Goal: Task Accomplishment & Management: Use online tool/utility

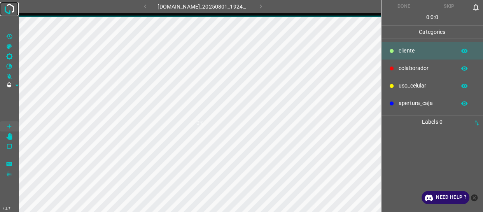
click at [14, 11] on img at bounding box center [9, 9] width 14 height 14
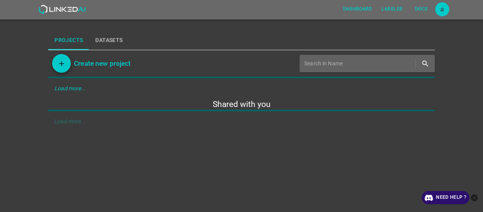
click at [438, 8] on div "a" at bounding box center [442, 9] width 14 height 14
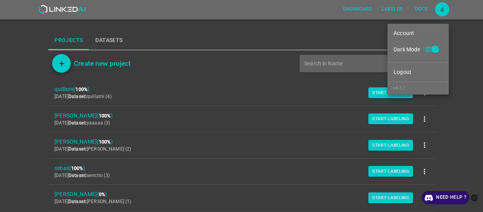
click at [435, 44] on input "Dark Mode" at bounding box center [435, 51] width 44 height 15
checkbox input "false"
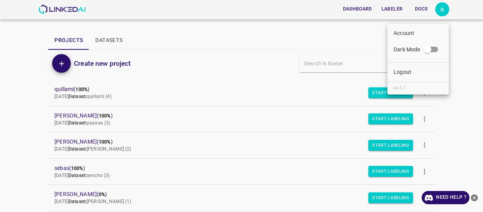
click at [37, 92] on div at bounding box center [241, 106] width 483 height 212
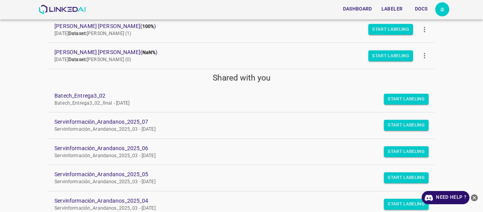
scroll to position [212, 0]
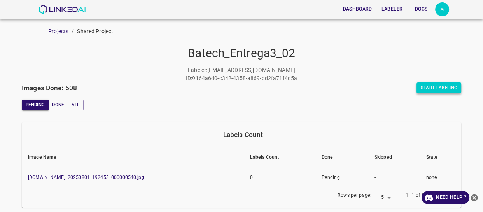
click at [423, 89] on button "Start Labeling" at bounding box center [439, 87] width 45 height 11
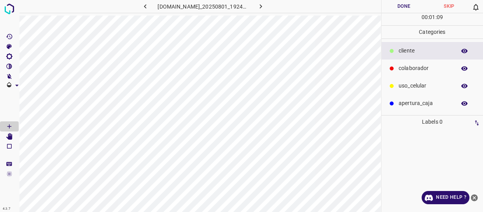
click at [421, 47] on p "​​cliente" at bounding box center [425, 51] width 53 height 8
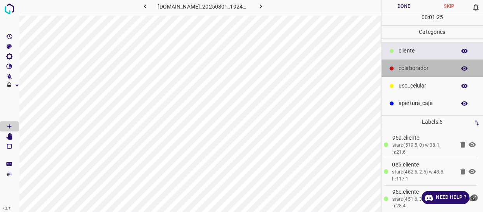
drag, startPoint x: 431, startPoint y: 64, endPoint x: 414, endPoint y: 69, distance: 18.0
click at [431, 64] on p "colaborador" at bounding box center [425, 68] width 53 height 8
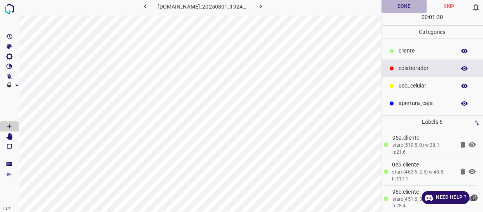
click at [407, 6] on button "Done" at bounding box center [404, 6] width 45 height 13
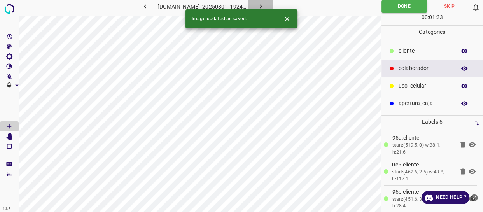
click at [262, 7] on icon "button" at bounding box center [261, 6] width 2 height 4
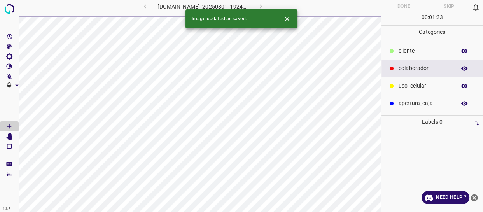
click at [435, 51] on p "​​cliente" at bounding box center [425, 51] width 53 height 8
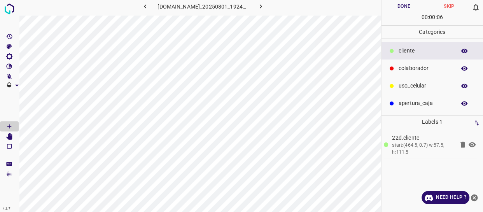
drag, startPoint x: 424, startPoint y: 84, endPoint x: 400, endPoint y: 83, distance: 24.6
click at [424, 85] on p "uso_celular" at bounding box center [425, 86] width 53 height 8
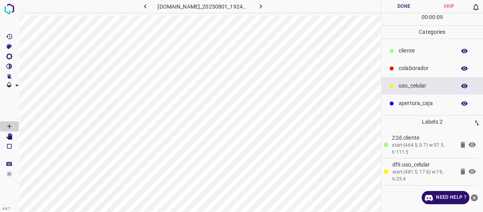
click at [417, 54] on p "​​cliente" at bounding box center [425, 51] width 53 height 8
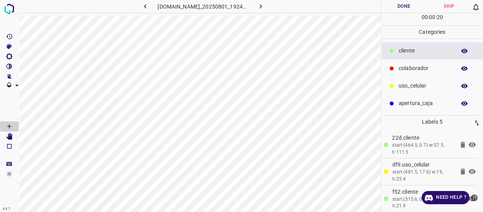
drag, startPoint x: 419, startPoint y: 67, endPoint x: 398, endPoint y: 76, distance: 23.0
click at [421, 67] on p "colaborador" at bounding box center [425, 68] width 53 height 8
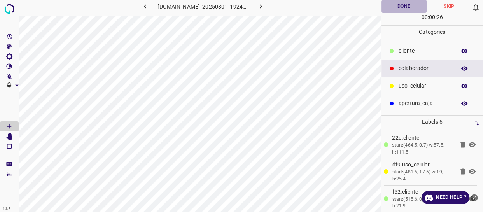
click at [403, 11] on button "Done" at bounding box center [404, 6] width 45 height 13
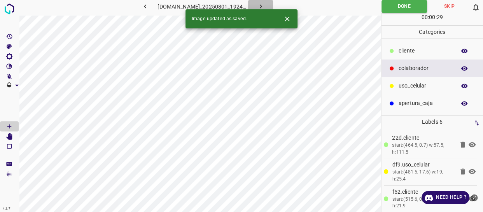
click at [271, 4] on button "button" at bounding box center [260, 6] width 25 height 13
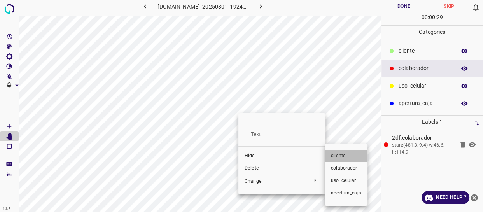
click at [336, 161] on li "​​cliente" at bounding box center [346, 156] width 43 height 12
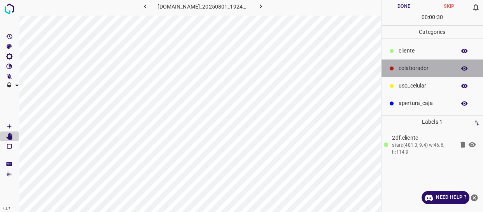
click at [412, 60] on div "colaborador" at bounding box center [433, 69] width 102 height 18
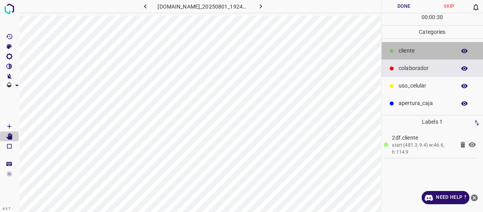
click at [411, 49] on p "​​cliente" at bounding box center [425, 51] width 53 height 8
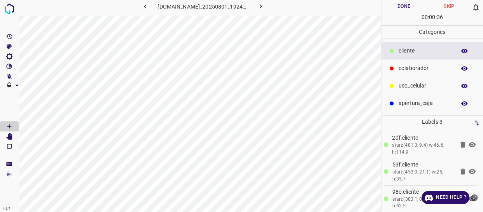
click at [422, 95] on div "apertura_caja" at bounding box center [433, 104] width 102 height 18
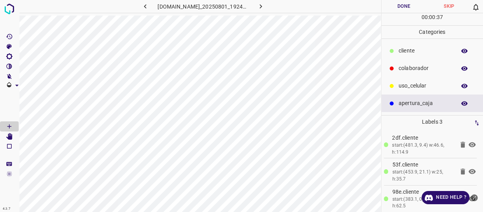
click at [422, 85] on p "uso_celular" at bounding box center [425, 86] width 53 height 8
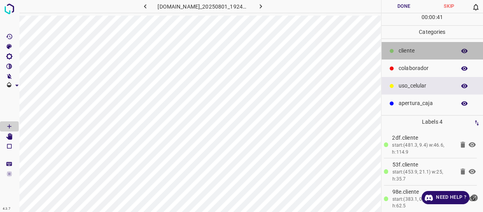
click at [425, 44] on div "​​cliente" at bounding box center [433, 51] width 102 height 18
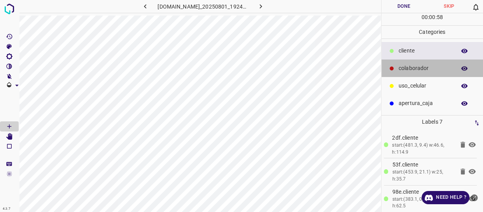
drag, startPoint x: 415, startPoint y: 66, endPoint x: 397, endPoint y: 66, distance: 18.3
click at [413, 66] on p "colaborador" at bounding box center [425, 68] width 53 height 8
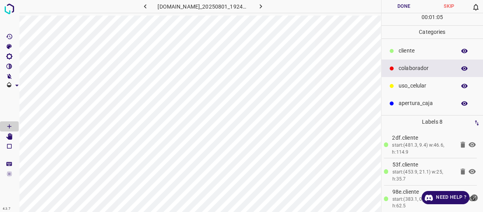
click at [405, 6] on button "Done" at bounding box center [404, 6] width 45 height 13
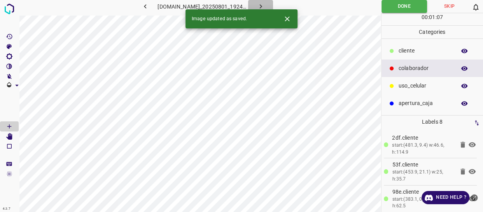
click at [263, 4] on icon "button" at bounding box center [261, 6] width 8 height 8
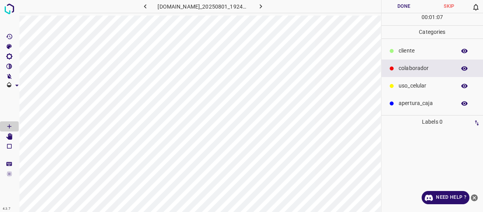
drag, startPoint x: 411, startPoint y: 50, endPoint x: 383, endPoint y: 51, distance: 28.4
click at [411, 50] on p "​​cliente" at bounding box center [425, 51] width 53 height 8
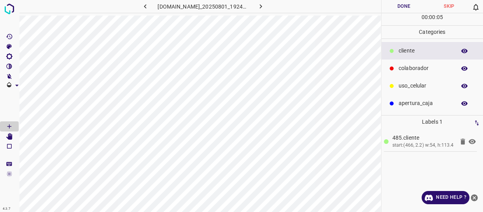
click at [407, 93] on div "uso_celular" at bounding box center [433, 86] width 102 height 18
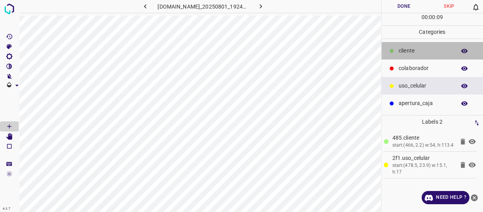
click at [425, 49] on p "​​cliente" at bounding box center [425, 51] width 53 height 8
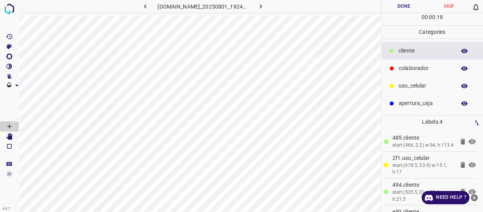
drag, startPoint x: 411, startPoint y: 68, endPoint x: 386, endPoint y: 74, distance: 25.6
click at [409, 68] on p "colaborador" at bounding box center [425, 68] width 53 height 8
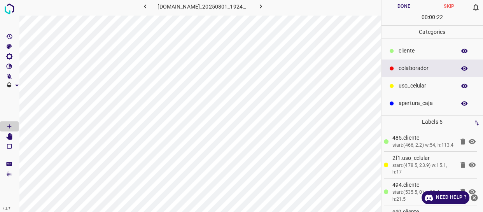
click at [397, 5] on button "Done" at bounding box center [404, 6] width 45 height 13
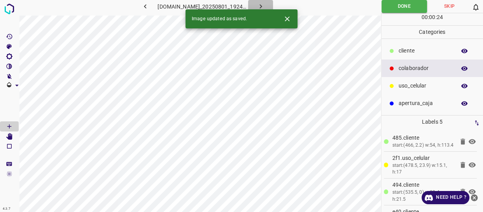
click at [265, 5] on icon "button" at bounding box center [261, 6] width 8 height 8
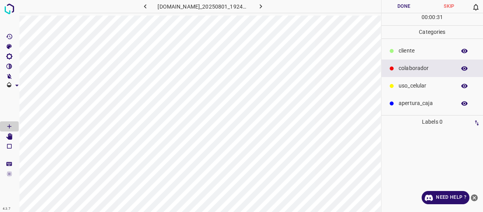
click at [415, 48] on p "​​cliente" at bounding box center [425, 51] width 53 height 8
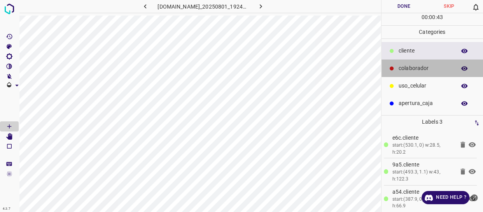
click at [411, 67] on p "colaborador" at bounding box center [425, 68] width 53 height 8
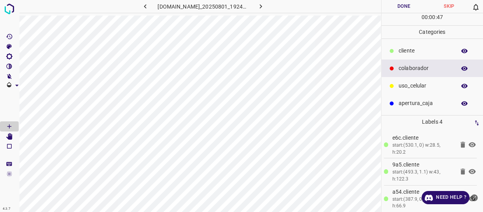
click at [405, 7] on button "Done" at bounding box center [404, 6] width 45 height 13
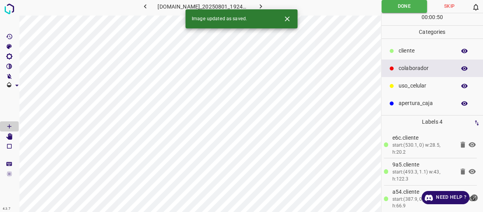
click at [261, 4] on icon "button" at bounding box center [261, 6] width 8 height 8
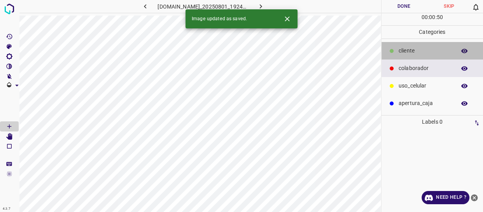
click at [418, 51] on p "​​cliente" at bounding box center [425, 51] width 53 height 8
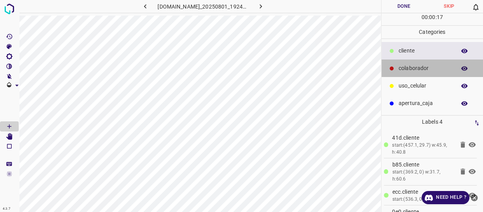
click at [425, 61] on div "colaborador" at bounding box center [433, 69] width 102 height 18
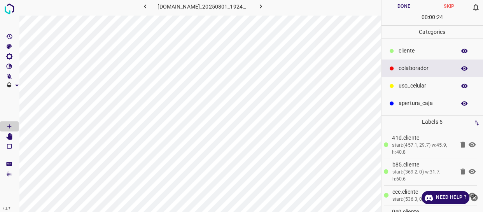
click at [406, 7] on button "Done" at bounding box center [404, 6] width 45 height 13
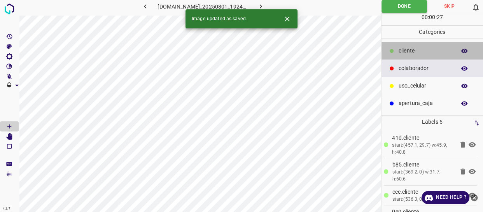
drag, startPoint x: 421, startPoint y: 58, endPoint x: 418, endPoint y: 56, distance: 4.4
click at [421, 58] on div "​​cliente" at bounding box center [433, 51] width 102 height 18
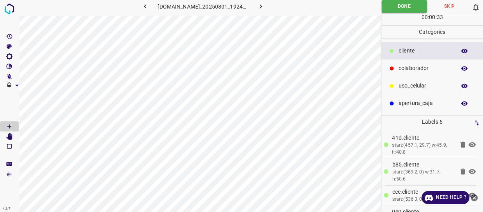
click at [476, 199] on icon "close-help" at bounding box center [474, 197] width 7 height 7
click at [262, 4] on icon "button" at bounding box center [261, 6] width 8 height 8
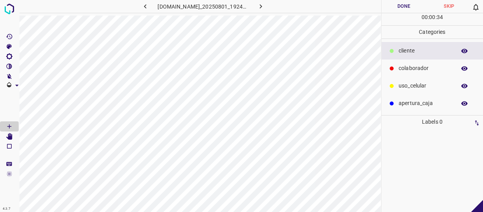
click at [419, 54] on p "​​cliente" at bounding box center [425, 51] width 53 height 8
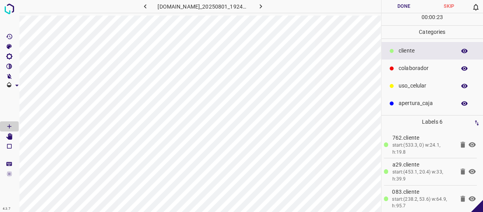
click at [418, 67] on p "colaborador" at bounding box center [425, 68] width 53 height 8
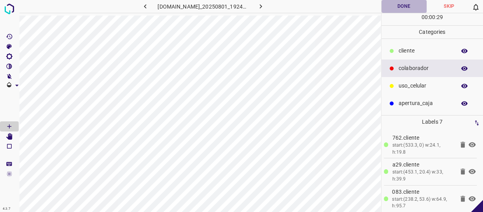
click at [401, 6] on button "Done" at bounding box center [404, 6] width 45 height 13
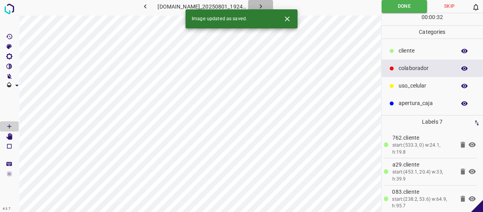
click at [264, 2] on icon "button" at bounding box center [261, 6] width 8 height 8
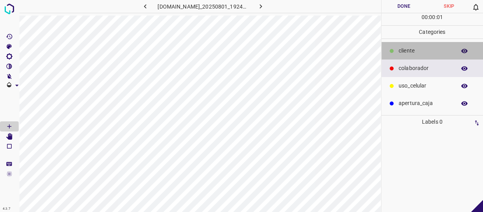
drag, startPoint x: 431, startPoint y: 53, endPoint x: 415, endPoint y: 57, distance: 16.4
click at [430, 53] on p "​​cliente" at bounding box center [425, 51] width 53 height 8
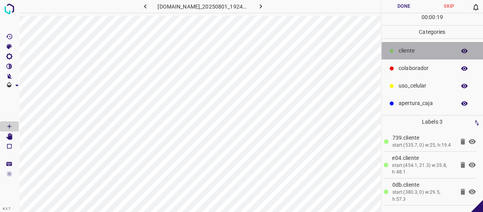
click at [428, 54] on p "​​cliente" at bounding box center [425, 51] width 53 height 8
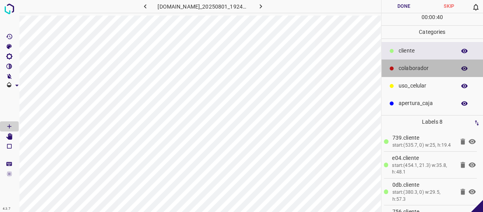
drag, startPoint x: 415, startPoint y: 62, endPoint x: 397, endPoint y: 76, distance: 23.1
click at [415, 62] on div "colaborador" at bounding box center [433, 69] width 102 height 18
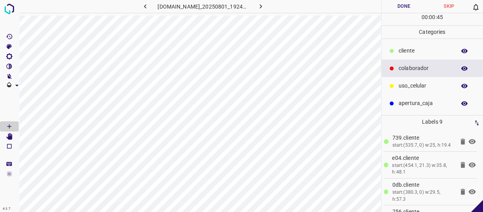
click at [393, 10] on button "Done" at bounding box center [404, 6] width 45 height 13
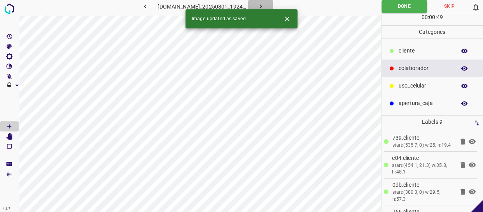
click at [265, 4] on icon "button" at bounding box center [261, 6] width 8 height 8
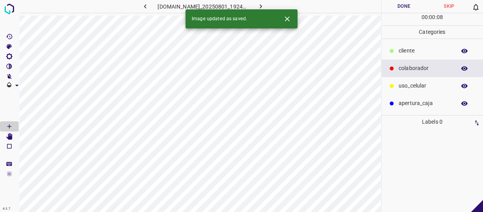
drag, startPoint x: 401, startPoint y: 57, endPoint x: 396, endPoint y: 57, distance: 5.4
click at [398, 57] on div "​​cliente" at bounding box center [433, 51] width 102 height 18
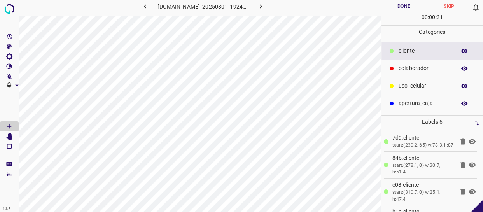
click at [419, 66] on p "colaborador" at bounding box center [425, 68] width 53 height 8
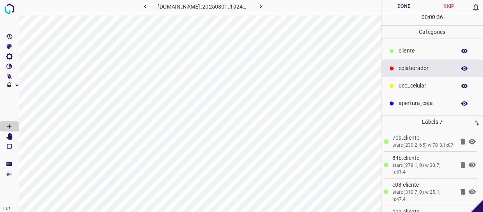
click at [411, 13] on div "00 : 00 : 36" at bounding box center [433, 19] width 102 height 12
click at [411, 4] on button "Done" at bounding box center [404, 6] width 45 height 13
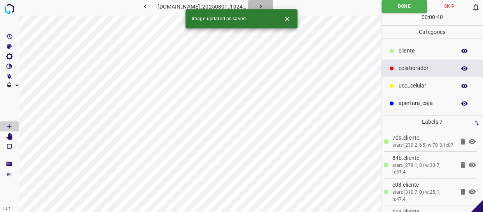
click at [265, 7] on icon "button" at bounding box center [261, 6] width 8 height 8
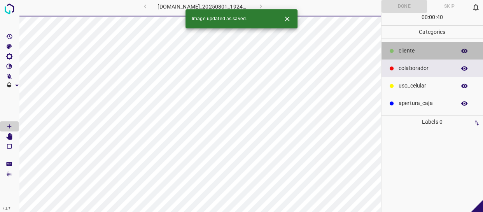
click at [410, 50] on p "​​cliente" at bounding box center [425, 51] width 53 height 8
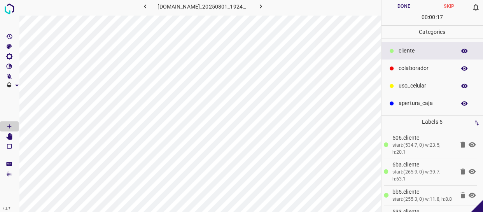
drag, startPoint x: 426, startPoint y: 66, endPoint x: 416, endPoint y: 66, distance: 10.1
click at [425, 66] on p "colaborador" at bounding box center [425, 68] width 53 height 8
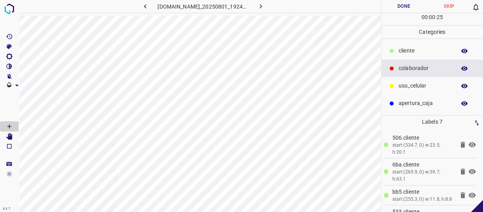
click at [405, 9] on button "Done" at bounding box center [404, 6] width 45 height 13
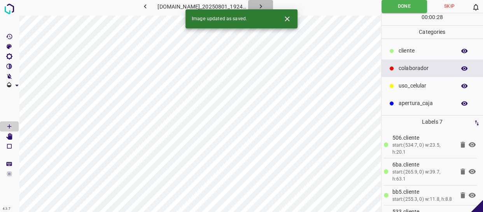
click at [264, 5] on icon "button" at bounding box center [261, 6] width 8 height 8
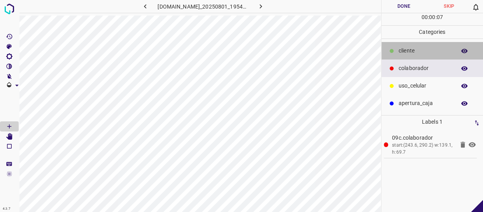
drag, startPoint x: 423, startPoint y: 47, endPoint x: 407, endPoint y: 55, distance: 17.8
click at [421, 49] on p "​​cliente" at bounding box center [425, 51] width 53 height 8
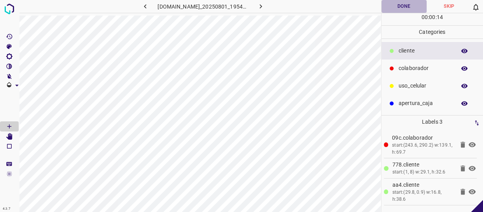
click at [400, 11] on button "Done" at bounding box center [404, 6] width 45 height 13
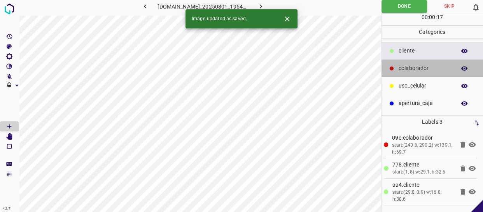
click at [418, 69] on p "colaborador" at bounding box center [425, 68] width 53 height 8
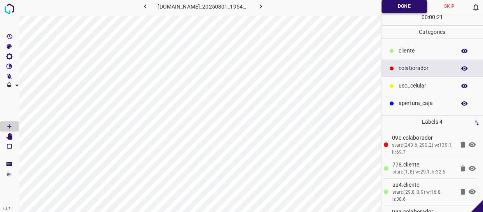
click at [409, 4] on button "Done" at bounding box center [405, 6] width 46 height 13
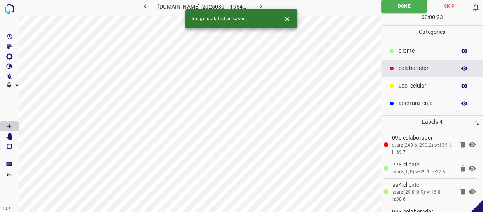
click at [263, 5] on icon "button" at bounding box center [261, 6] width 8 height 8
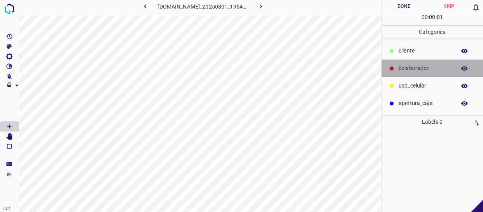
click at [397, 65] on div "colaborador" at bounding box center [433, 69] width 102 height 18
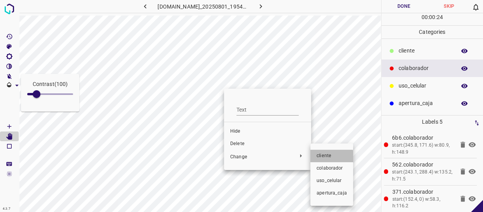
click at [330, 158] on span "​​cliente" at bounding box center [332, 156] width 30 height 7
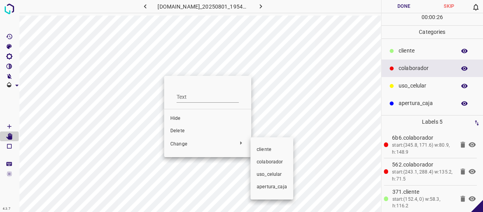
drag, startPoint x: 274, startPoint y: 150, endPoint x: 127, endPoint y: 101, distance: 154.3
click at [273, 150] on span "​​cliente" at bounding box center [272, 149] width 30 height 7
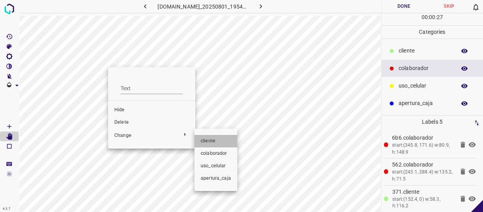
click at [198, 139] on li "​​cliente" at bounding box center [216, 141] width 43 height 12
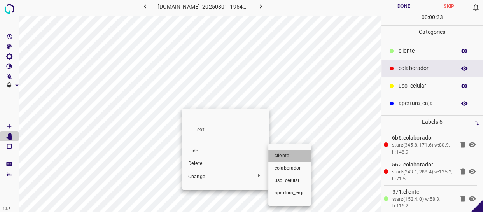
click at [271, 156] on li "​​cliente" at bounding box center [289, 156] width 43 height 12
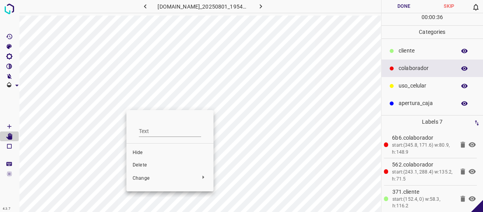
drag, startPoint x: 140, startPoint y: 126, endPoint x: 155, endPoint y: 167, distance: 42.7
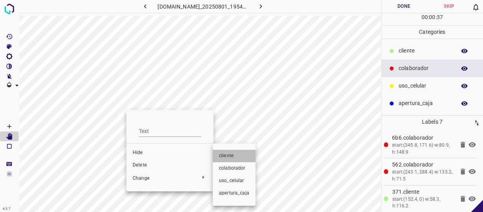
click at [221, 158] on span "​​cliente" at bounding box center [234, 156] width 30 height 7
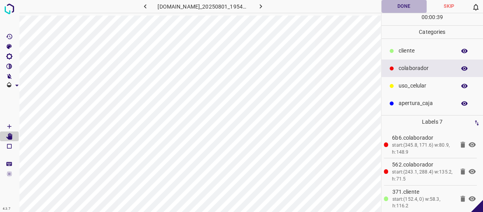
click at [401, 2] on button "Done" at bounding box center [404, 6] width 45 height 13
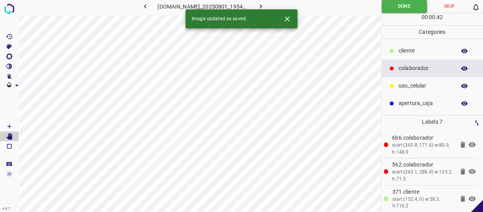
click at [265, 4] on icon "button" at bounding box center [261, 6] width 8 height 8
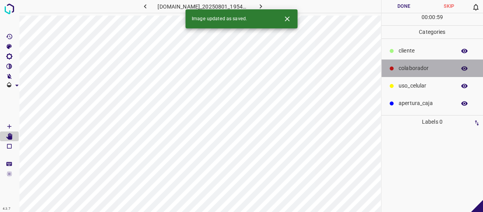
click at [413, 62] on div "colaborador" at bounding box center [433, 69] width 102 height 18
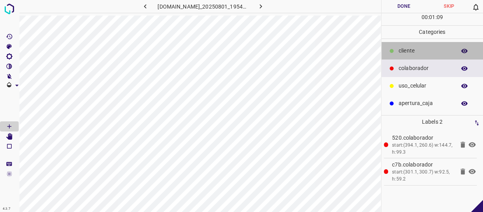
click at [419, 53] on p "​​cliente" at bounding box center [425, 51] width 53 height 8
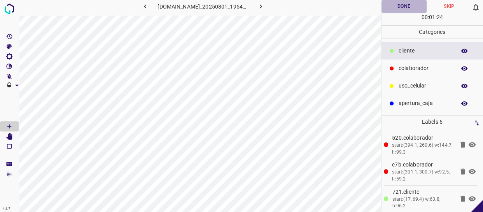
click at [406, 4] on button "Done" at bounding box center [404, 6] width 45 height 13
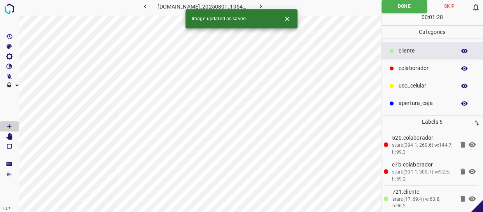
click at [273, 6] on button "button" at bounding box center [260, 6] width 25 height 13
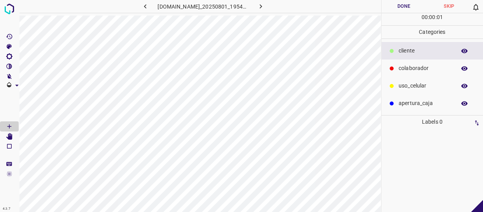
drag, startPoint x: 422, startPoint y: 73, endPoint x: 401, endPoint y: 78, distance: 21.6
click at [421, 73] on div "colaborador" at bounding box center [433, 69] width 102 height 18
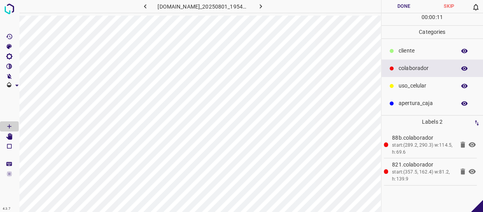
drag, startPoint x: 434, startPoint y: 55, endPoint x: 387, endPoint y: 54, distance: 47.1
click at [430, 54] on div "​​cliente" at bounding box center [433, 51] width 102 height 18
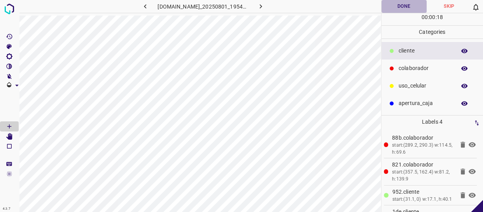
click at [402, 2] on button "Done" at bounding box center [404, 6] width 45 height 13
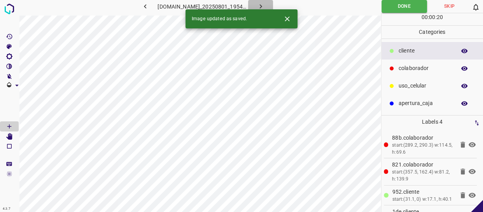
click at [265, 4] on icon "button" at bounding box center [261, 6] width 8 height 8
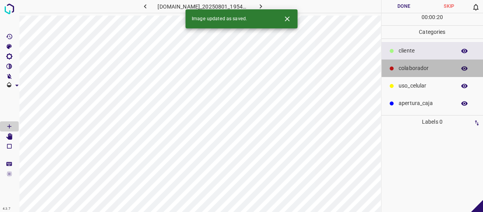
click at [402, 70] on p "colaborador" at bounding box center [425, 68] width 53 height 8
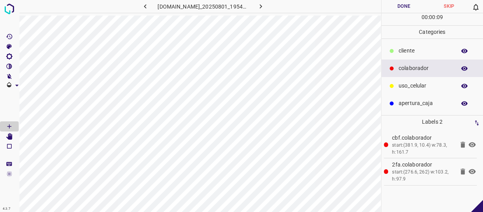
click at [420, 51] on p "​​cliente" at bounding box center [425, 51] width 53 height 8
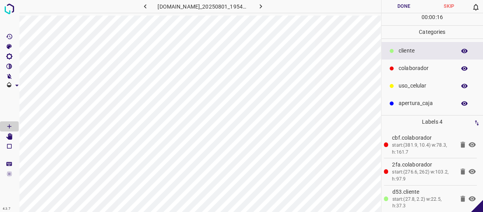
click at [399, 8] on button "Done" at bounding box center [404, 6] width 45 height 13
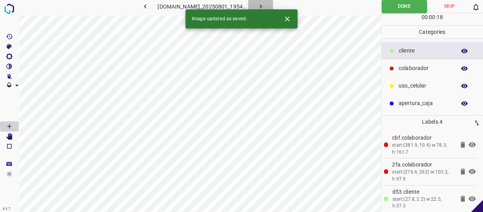
click at [265, 6] on icon "button" at bounding box center [261, 6] width 8 height 8
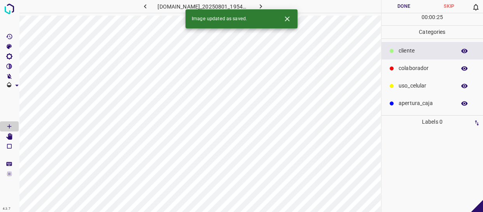
click at [402, 78] on div "uso_celular" at bounding box center [433, 86] width 102 height 18
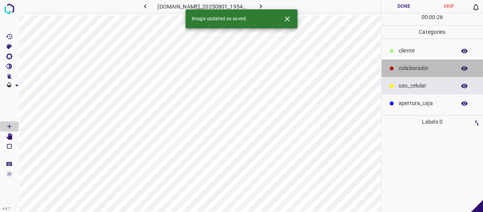
drag, startPoint x: 407, startPoint y: 64, endPoint x: 383, endPoint y: 65, distance: 24.5
click at [406, 64] on p "colaborador" at bounding box center [425, 68] width 53 height 8
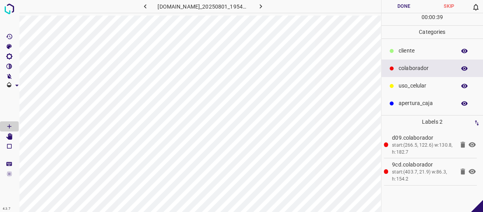
drag, startPoint x: 439, startPoint y: 56, endPoint x: 381, endPoint y: 54, distance: 58.0
click at [439, 55] on div "​​cliente" at bounding box center [433, 51] width 102 height 18
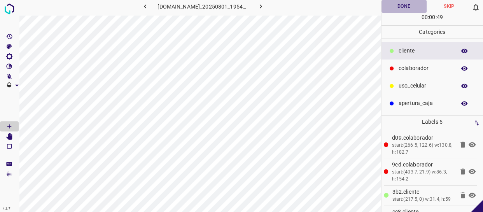
click at [399, 6] on button "Done" at bounding box center [404, 6] width 45 height 13
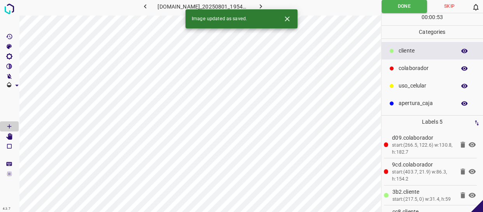
click at [265, 3] on icon "button" at bounding box center [261, 6] width 8 height 8
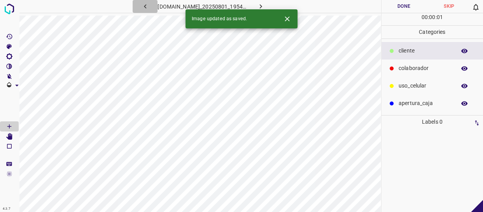
click at [141, 8] on icon "button" at bounding box center [145, 6] width 8 height 8
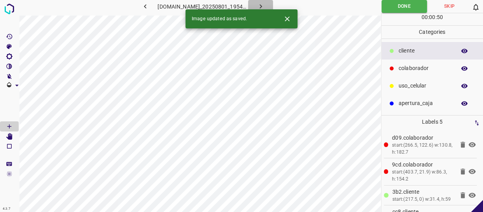
click at [265, 8] on icon "button" at bounding box center [261, 6] width 8 height 8
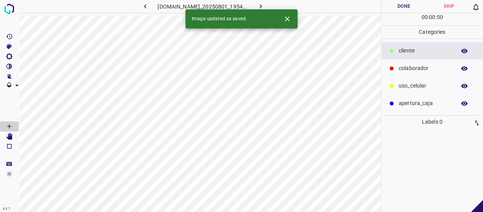
click at [433, 52] on p "​​cliente" at bounding box center [425, 51] width 53 height 8
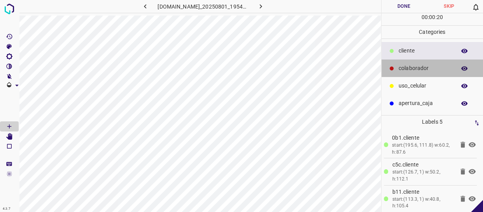
drag, startPoint x: 427, startPoint y: 60, endPoint x: 409, endPoint y: 68, distance: 20.4
click at [423, 60] on div "colaborador" at bounding box center [433, 69] width 102 height 18
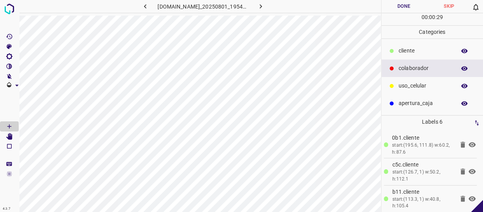
click at [399, 3] on button "Done" at bounding box center [404, 6] width 45 height 13
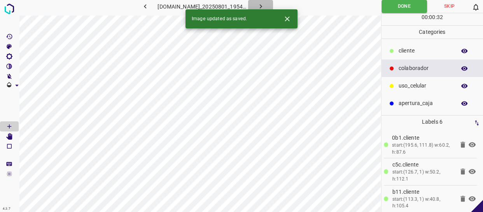
click at [265, 5] on icon "button" at bounding box center [261, 6] width 8 height 8
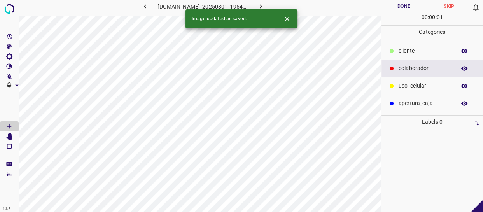
drag, startPoint x: 423, startPoint y: 70, endPoint x: 384, endPoint y: 79, distance: 40.2
click at [423, 70] on p "colaborador" at bounding box center [425, 68] width 53 height 8
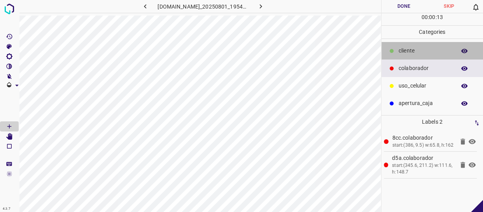
click at [432, 50] on p "​​cliente" at bounding box center [425, 51] width 53 height 8
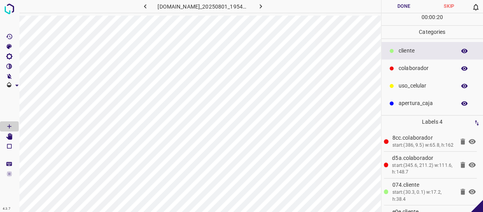
click at [414, 4] on button "Done" at bounding box center [404, 6] width 45 height 13
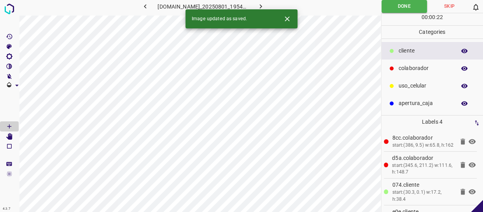
click at [265, 4] on icon "button" at bounding box center [261, 6] width 8 height 8
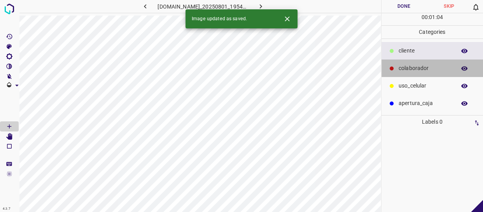
drag, startPoint x: 412, startPoint y: 62, endPoint x: 394, endPoint y: 61, distance: 17.5
click at [407, 62] on div "colaborador" at bounding box center [433, 69] width 102 height 18
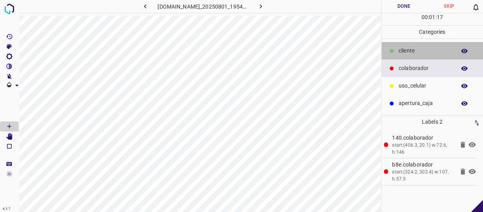
drag, startPoint x: 412, startPoint y: 54, endPoint x: 397, endPoint y: 60, distance: 16.9
click at [411, 54] on p "​​cliente" at bounding box center [425, 51] width 53 height 8
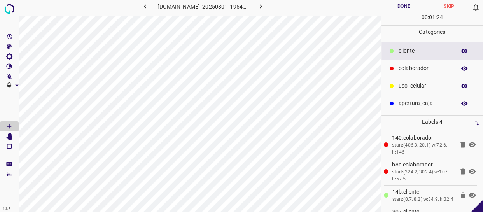
click at [415, 6] on button "Done" at bounding box center [404, 6] width 45 height 13
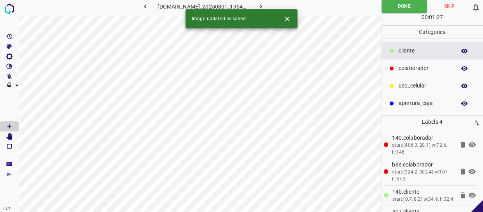
click at [265, 8] on icon "button" at bounding box center [261, 6] width 8 height 8
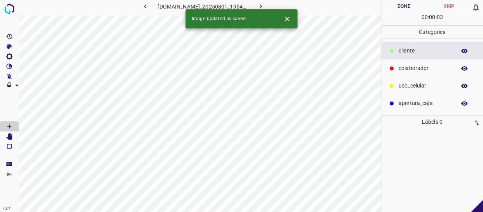
click at [409, 64] on p "colaborador" at bounding box center [425, 68] width 53 height 8
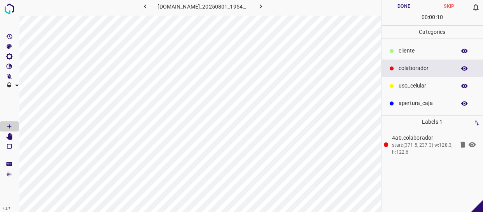
drag, startPoint x: 419, startPoint y: 52, endPoint x: 384, endPoint y: 54, distance: 35.5
click at [419, 52] on p "​​cliente" at bounding box center [425, 51] width 53 height 8
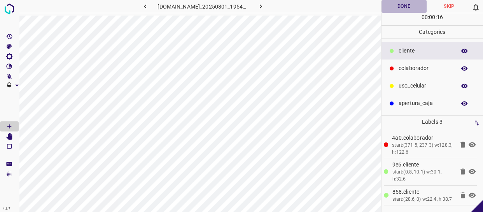
click at [402, 8] on button "Done" at bounding box center [404, 6] width 45 height 13
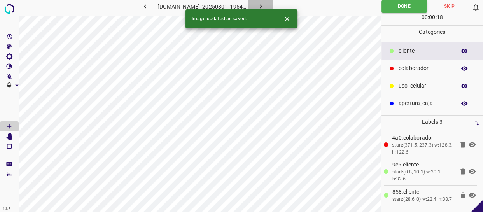
click at [265, 1] on button "button" at bounding box center [260, 6] width 25 height 13
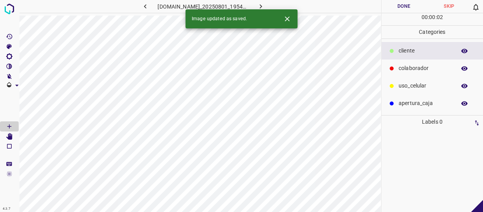
click at [408, 71] on p "colaborador" at bounding box center [425, 68] width 53 height 8
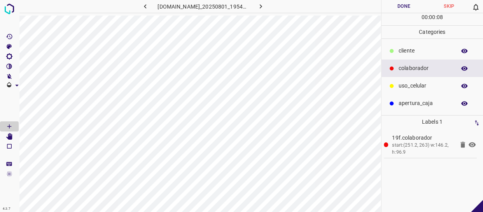
click at [415, 51] on p "​​cliente" at bounding box center [425, 51] width 53 height 8
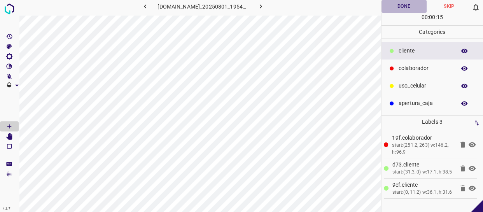
click at [405, 6] on button "Done" at bounding box center [404, 6] width 45 height 13
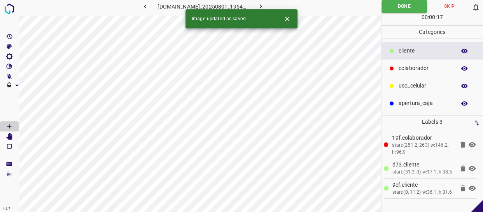
click at [265, 4] on icon "button" at bounding box center [261, 6] width 8 height 8
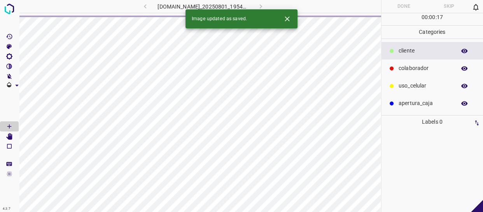
click at [417, 66] on p "colaborador" at bounding box center [425, 68] width 53 height 8
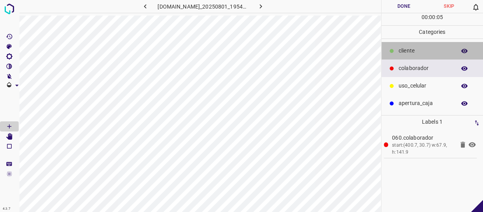
click at [407, 47] on p "​​cliente" at bounding box center [425, 51] width 53 height 8
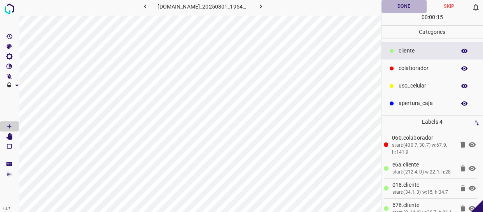
click at [401, 5] on button "Done" at bounding box center [404, 6] width 45 height 13
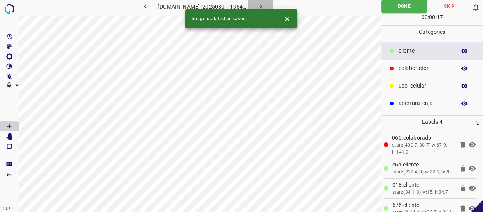
click at [270, 5] on button "button" at bounding box center [260, 6] width 25 height 13
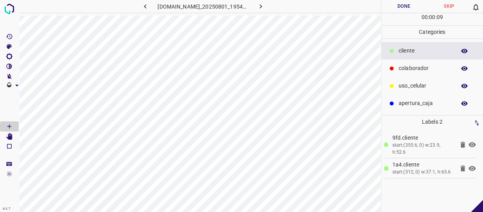
click at [424, 70] on p "colaborador" at bounding box center [425, 68] width 53 height 8
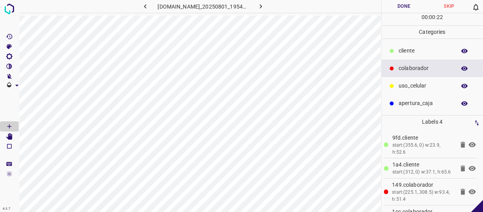
click at [406, 9] on button "Done" at bounding box center [404, 6] width 45 height 13
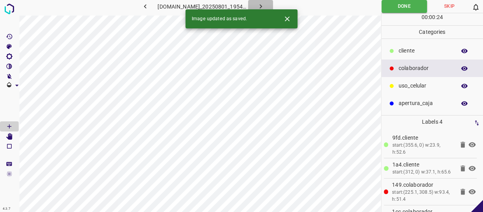
click at [265, 2] on icon "button" at bounding box center [261, 6] width 8 height 8
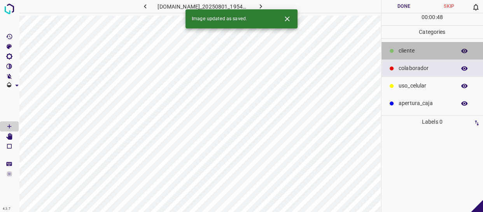
drag, startPoint x: 420, startPoint y: 57, endPoint x: 385, endPoint y: 69, distance: 37.4
click at [420, 58] on div "​​cliente" at bounding box center [433, 51] width 102 height 18
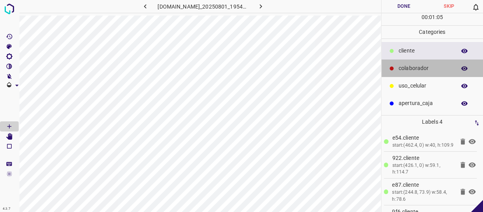
drag, startPoint x: 437, startPoint y: 64, endPoint x: 416, endPoint y: 68, distance: 20.7
click at [436, 64] on p "colaborador" at bounding box center [425, 68] width 53 height 8
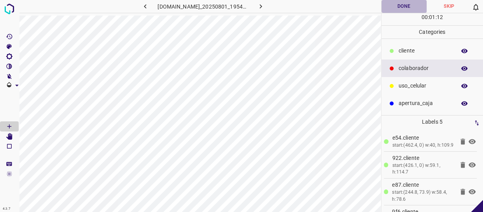
click at [416, 4] on button "Done" at bounding box center [404, 6] width 45 height 13
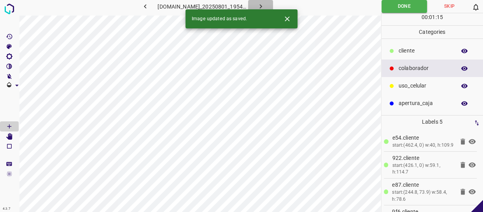
click at [262, 5] on icon "button" at bounding box center [261, 6] width 8 height 8
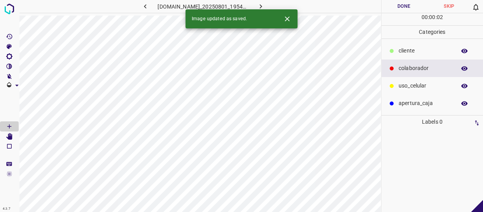
click at [405, 49] on p "​​cliente" at bounding box center [425, 51] width 53 height 8
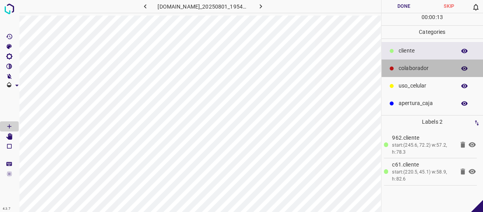
click at [393, 66] on icon at bounding box center [392, 68] width 5 height 5
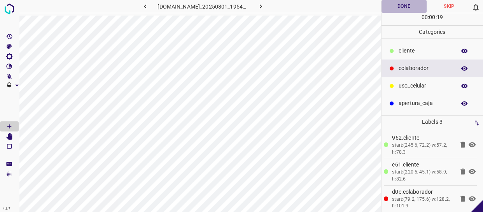
click at [392, 5] on button "Done" at bounding box center [404, 6] width 45 height 13
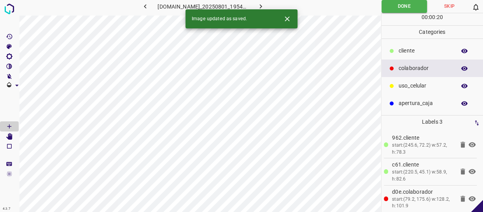
click at [265, 4] on icon "button" at bounding box center [261, 6] width 8 height 8
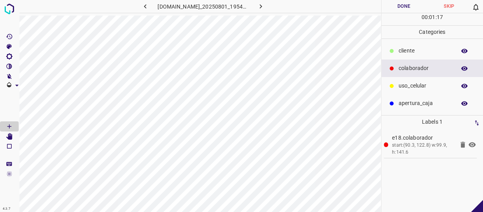
click at [426, 54] on p "​​cliente" at bounding box center [425, 51] width 53 height 8
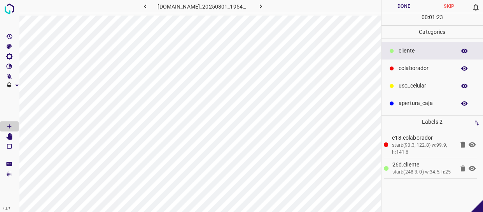
click at [405, 11] on button "Done" at bounding box center [404, 6] width 45 height 13
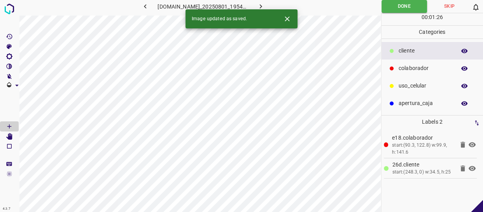
click at [271, 4] on button "button" at bounding box center [260, 6] width 25 height 13
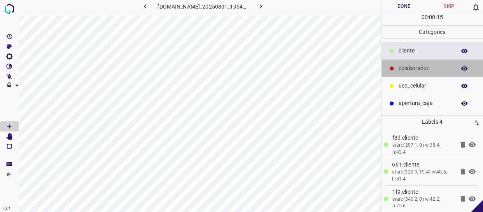
drag, startPoint x: 423, startPoint y: 62, endPoint x: 389, endPoint y: 66, distance: 34.1
click at [421, 63] on div "colaborador" at bounding box center [433, 69] width 102 height 18
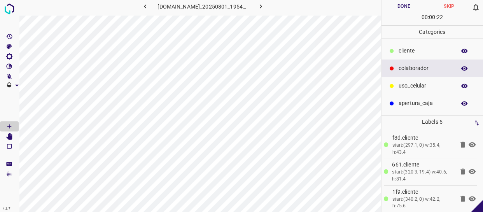
click at [402, 8] on button "Done" at bounding box center [404, 6] width 45 height 13
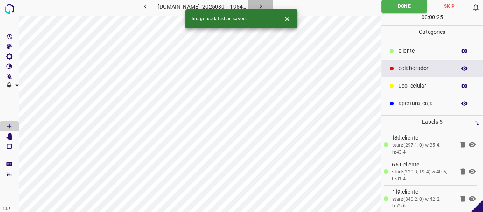
click at [265, 1] on button "button" at bounding box center [260, 6] width 25 height 13
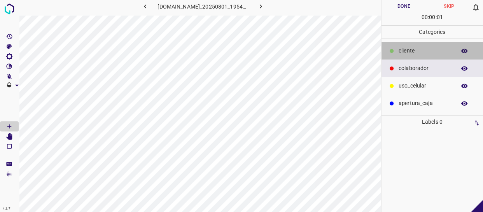
drag, startPoint x: 412, startPoint y: 51, endPoint x: 398, endPoint y: 54, distance: 15.3
click at [410, 51] on p "​​cliente" at bounding box center [425, 51] width 53 height 8
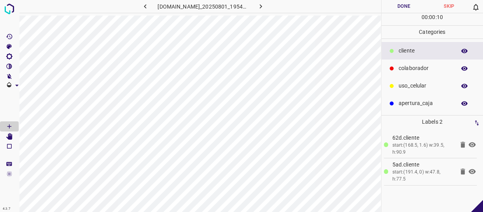
click at [392, 70] on icon at bounding box center [392, 68] width 5 height 5
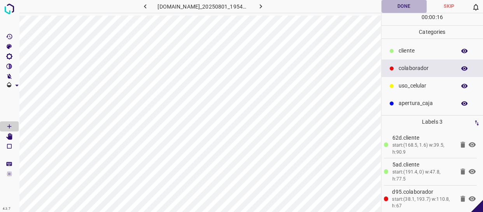
click at [398, 7] on button "Done" at bounding box center [404, 6] width 45 height 13
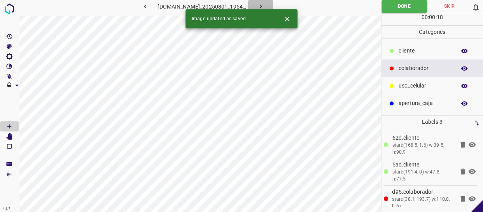
click at [262, 5] on icon "button" at bounding box center [261, 6] width 8 height 8
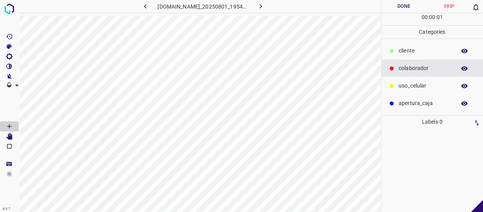
click at [390, 49] on div at bounding box center [392, 51] width 8 height 8
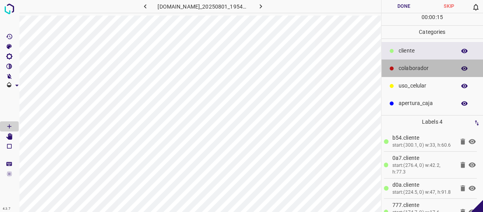
drag, startPoint x: 407, startPoint y: 68, endPoint x: 385, endPoint y: 74, distance: 22.6
click at [397, 70] on div "colaborador" at bounding box center [433, 69] width 102 height 18
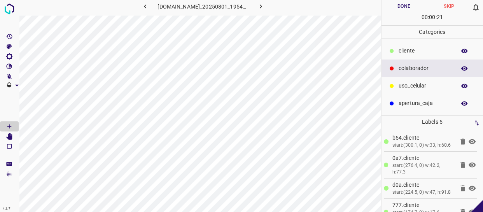
click at [410, 9] on button "Done" at bounding box center [404, 6] width 45 height 13
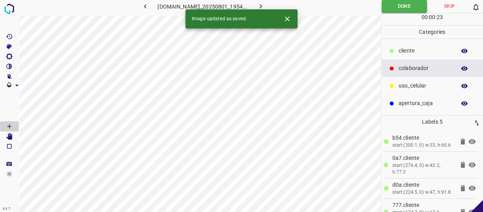
click at [265, 4] on icon "button" at bounding box center [261, 6] width 8 height 8
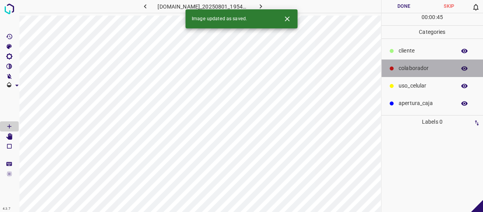
drag, startPoint x: 391, startPoint y: 66, endPoint x: 385, endPoint y: 65, distance: 5.9
click at [389, 66] on div at bounding box center [392, 69] width 8 height 8
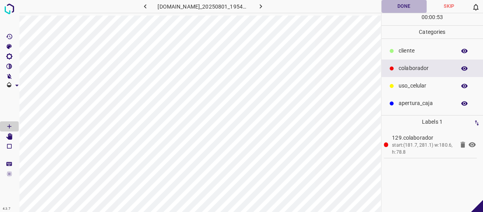
click at [418, 7] on button "Done" at bounding box center [404, 6] width 45 height 13
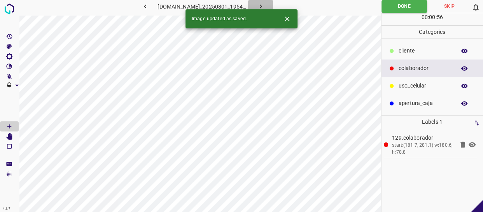
click at [262, 5] on icon "button" at bounding box center [261, 6] width 8 height 8
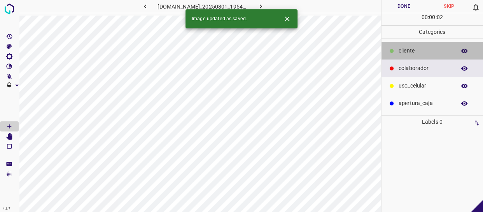
drag, startPoint x: 407, startPoint y: 54, endPoint x: 390, endPoint y: 61, distance: 18.7
click at [406, 55] on div "​​cliente" at bounding box center [433, 51] width 102 height 18
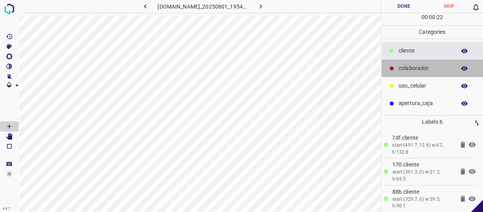
drag, startPoint x: 424, startPoint y: 71, endPoint x: 396, endPoint y: 70, distance: 28.0
click at [419, 71] on p "colaborador" at bounding box center [425, 68] width 53 height 8
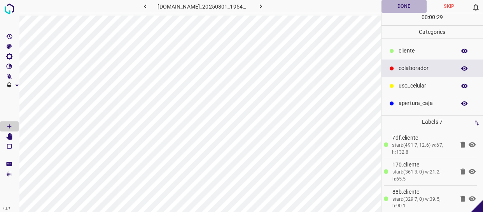
click at [407, 3] on button "Done" at bounding box center [404, 6] width 45 height 13
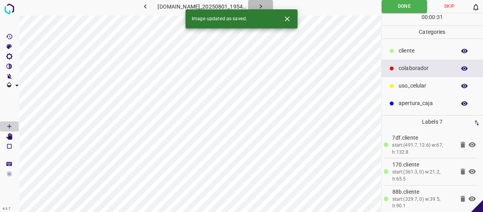
click at [265, 3] on icon "button" at bounding box center [261, 6] width 8 height 8
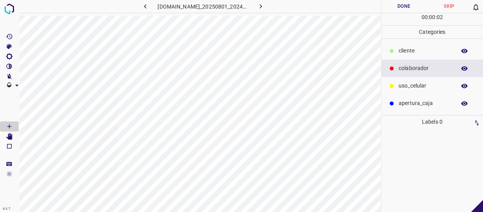
drag, startPoint x: 439, startPoint y: 51, endPoint x: 418, endPoint y: 56, distance: 21.6
click at [437, 51] on p "​​cliente" at bounding box center [425, 51] width 53 height 8
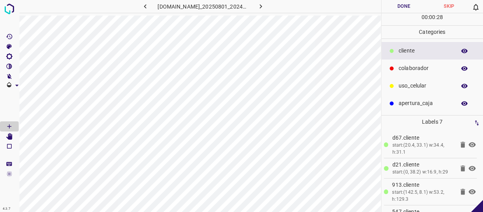
drag, startPoint x: 418, startPoint y: 72, endPoint x: 381, endPoint y: 74, distance: 37.0
click at [415, 72] on p "colaborador" at bounding box center [425, 68] width 53 height 8
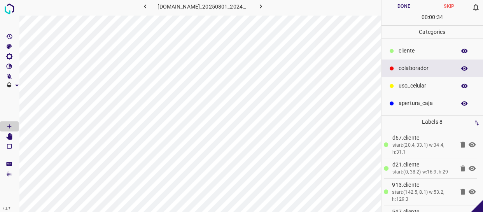
click at [416, 0] on button "Done" at bounding box center [404, 6] width 45 height 13
click at [265, 10] on icon "button" at bounding box center [261, 6] width 8 height 8
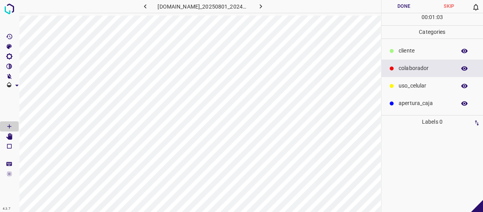
drag, startPoint x: 407, startPoint y: 68, endPoint x: 390, endPoint y: 71, distance: 17.4
click at [405, 68] on p "colaborador" at bounding box center [425, 68] width 53 height 8
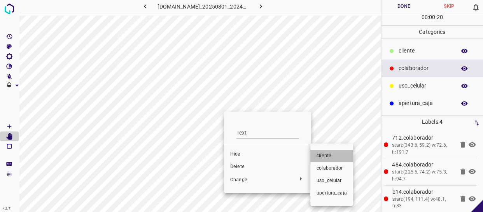
click at [327, 158] on span "​​cliente" at bounding box center [332, 156] width 30 height 7
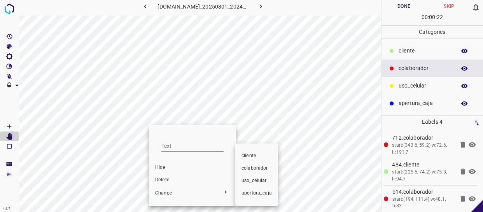
click at [261, 153] on span "​​cliente" at bounding box center [257, 156] width 30 height 7
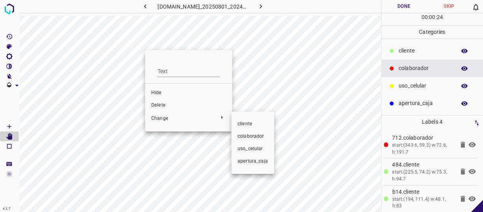
drag, startPoint x: 247, startPoint y: 121, endPoint x: 200, endPoint y: 99, distance: 51.5
click at [245, 121] on span "​​cliente" at bounding box center [253, 124] width 30 height 7
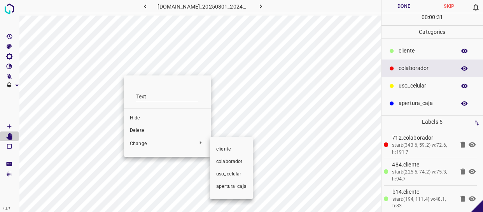
click at [234, 150] on span "​​cliente" at bounding box center [231, 149] width 30 height 7
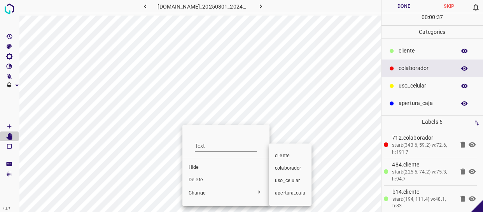
click at [276, 151] on li "​​cliente" at bounding box center [290, 156] width 43 height 12
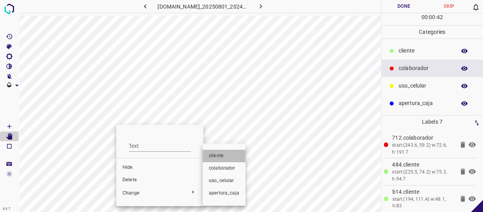
click at [210, 157] on span "​​cliente" at bounding box center [224, 156] width 30 height 7
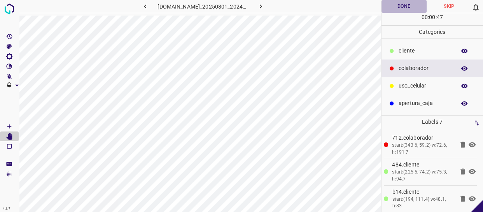
click at [405, 5] on button "Done" at bounding box center [404, 6] width 45 height 13
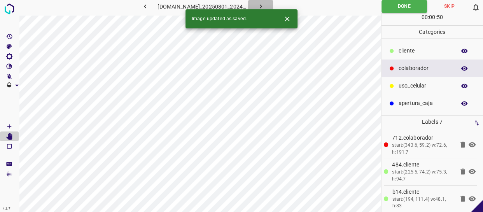
click at [259, 4] on button "button" at bounding box center [260, 6] width 25 height 13
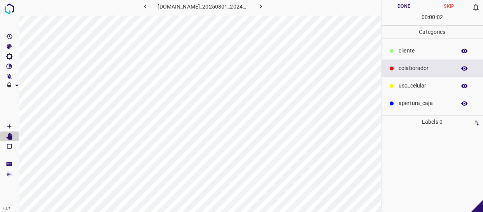
drag, startPoint x: 423, startPoint y: 69, endPoint x: 383, endPoint y: 74, distance: 40.0
click at [421, 69] on p "colaborador" at bounding box center [425, 68] width 53 height 8
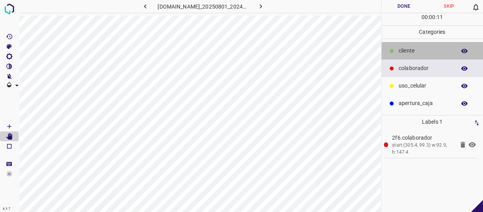
click at [412, 55] on div "​​cliente" at bounding box center [433, 51] width 102 height 18
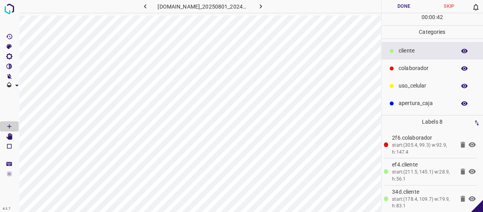
click at [396, 5] on button "Done" at bounding box center [404, 6] width 45 height 13
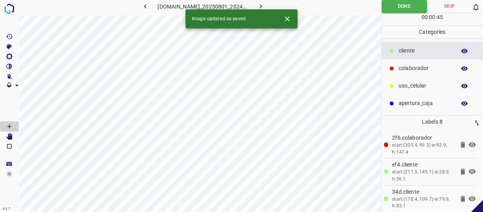
click at [257, 5] on button "button" at bounding box center [260, 6] width 25 height 13
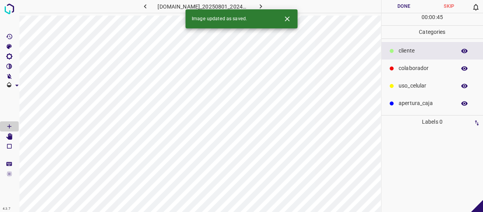
click at [411, 49] on p "​​cliente" at bounding box center [425, 51] width 53 height 8
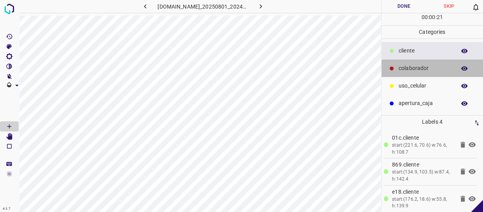
drag, startPoint x: 414, startPoint y: 65, endPoint x: 397, endPoint y: 71, distance: 18.2
click at [412, 65] on p "colaborador" at bounding box center [425, 68] width 53 height 8
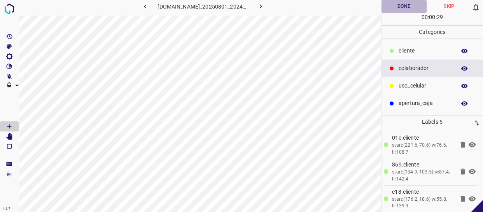
click at [400, 8] on button "Done" at bounding box center [404, 6] width 45 height 13
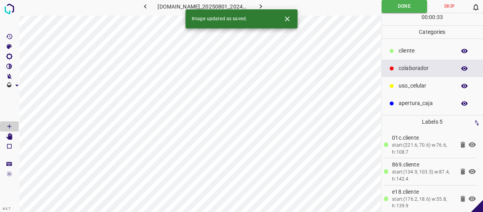
drag, startPoint x: 429, startPoint y: 56, endPoint x: 397, endPoint y: 63, distance: 33.1
click at [428, 56] on div "​​cliente" at bounding box center [433, 51] width 102 height 18
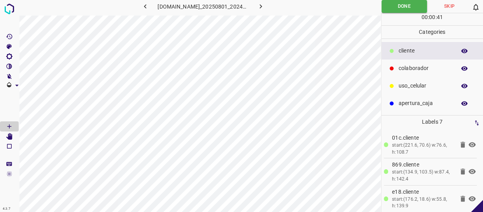
click at [411, 13] on div "00 : 00 : 41" at bounding box center [433, 19] width 102 height 12
click at [409, 5] on button "Done" at bounding box center [405, 6] width 46 height 13
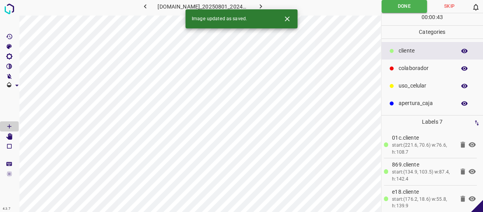
click at [270, 5] on button "button" at bounding box center [260, 6] width 25 height 13
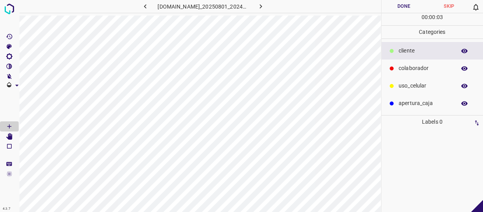
drag, startPoint x: 418, startPoint y: 73, endPoint x: 397, endPoint y: 70, distance: 20.4
click at [418, 73] on div "colaborador" at bounding box center [433, 69] width 102 height 18
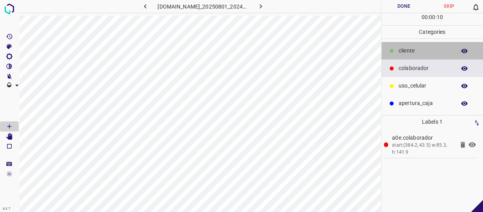
drag, startPoint x: 412, startPoint y: 50, endPoint x: 397, endPoint y: 53, distance: 15.5
click at [412, 50] on p "​​cliente" at bounding box center [425, 51] width 53 height 8
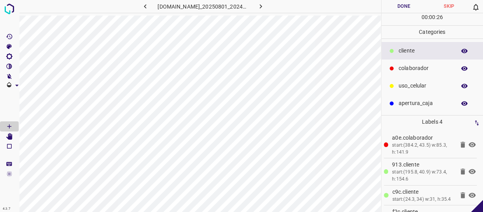
click at [412, 6] on button "Done" at bounding box center [404, 6] width 45 height 13
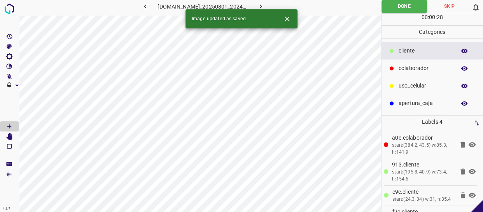
click at [261, 8] on button "button" at bounding box center [260, 6] width 25 height 13
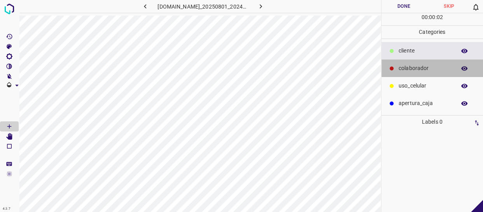
click at [401, 73] on div "colaborador" at bounding box center [433, 69] width 102 height 18
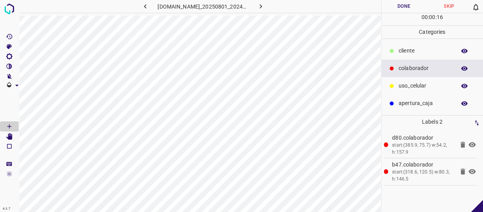
drag, startPoint x: 417, startPoint y: 54, endPoint x: 386, endPoint y: 66, distance: 33.0
click at [417, 54] on p "​​cliente" at bounding box center [425, 51] width 53 height 8
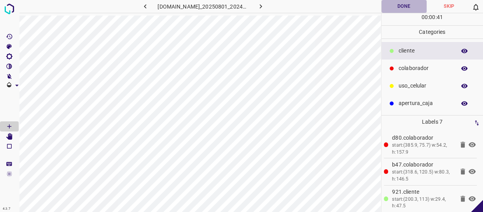
click at [409, 0] on button "Done" at bounding box center [404, 6] width 45 height 13
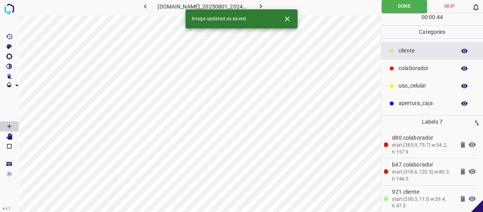
click at [265, 3] on icon "button" at bounding box center [261, 6] width 8 height 8
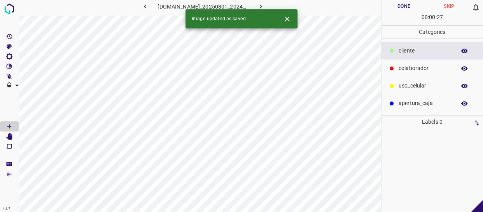
click at [412, 74] on div "colaborador" at bounding box center [433, 69] width 102 height 18
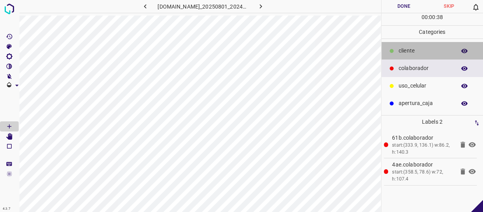
drag, startPoint x: 423, startPoint y: 54, endPoint x: 401, endPoint y: 56, distance: 22.7
click at [422, 54] on p "​​cliente" at bounding box center [425, 51] width 53 height 8
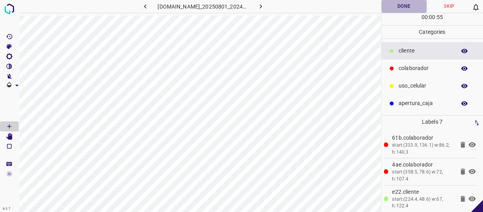
click at [410, 9] on button "Done" at bounding box center [404, 6] width 45 height 13
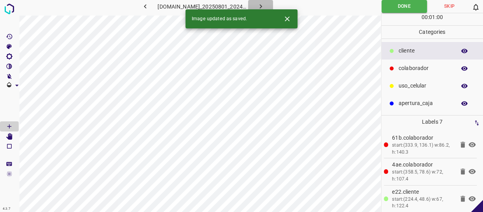
click at [264, 6] on icon "button" at bounding box center [261, 6] width 8 height 8
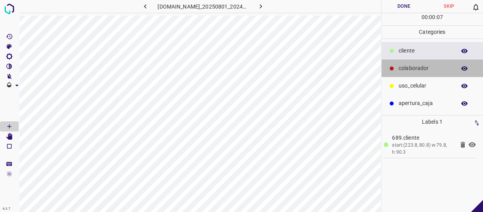
click at [410, 70] on p "colaborador" at bounding box center [425, 68] width 53 height 8
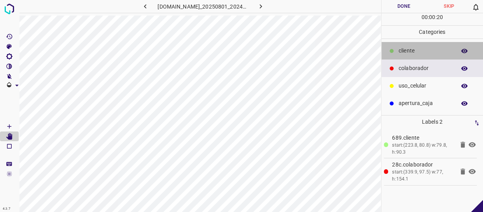
click at [401, 46] on div "​​cliente" at bounding box center [433, 51] width 102 height 18
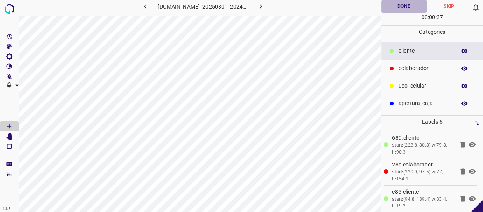
click at [404, 10] on button "Done" at bounding box center [404, 6] width 45 height 13
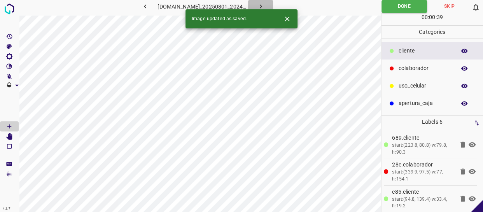
click at [272, 9] on button "button" at bounding box center [260, 6] width 25 height 13
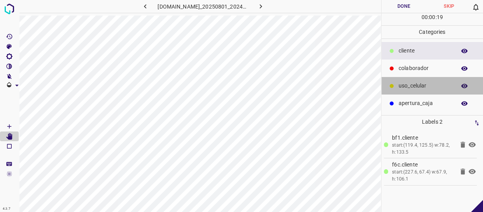
click at [433, 84] on p "uso_celular" at bounding box center [425, 86] width 53 height 8
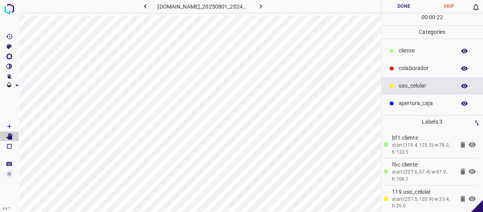
drag, startPoint x: 410, startPoint y: 68, endPoint x: 403, endPoint y: 69, distance: 7.2
click at [409, 68] on p "colaborador" at bounding box center [425, 68] width 53 height 8
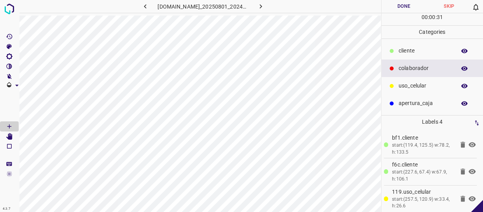
click at [405, 49] on p "​​cliente" at bounding box center [425, 51] width 53 height 8
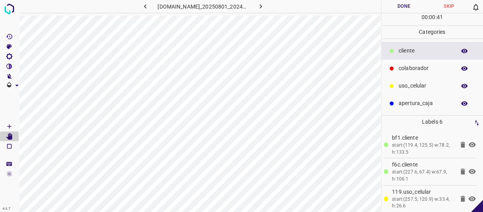
click at [415, 4] on button "Done" at bounding box center [404, 6] width 45 height 13
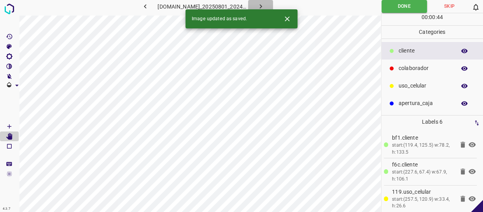
click at [265, 3] on icon "button" at bounding box center [261, 6] width 8 height 8
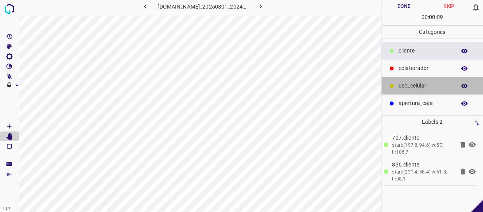
click at [421, 84] on p "uso_celular" at bounding box center [425, 86] width 53 height 8
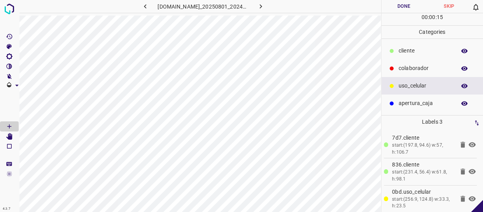
click at [409, 55] on div "​​cliente" at bounding box center [433, 51] width 102 height 18
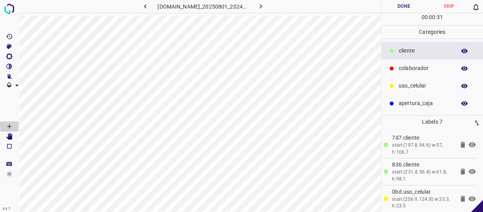
drag, startPoint x: 418, startPoint y: 66, endPoint x: 410, endPoint y: 70, distance: 8.9
click at [417, 66] on p "colaborador" at bounding box center [425, 68] width 53 height 8
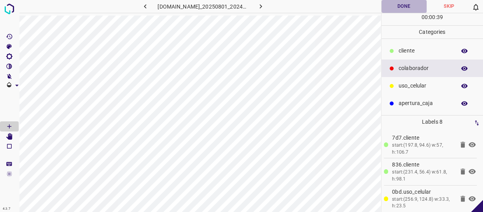
click at [393, 12] on button "Done" at bounding box center [404, 6] width 45 height 13
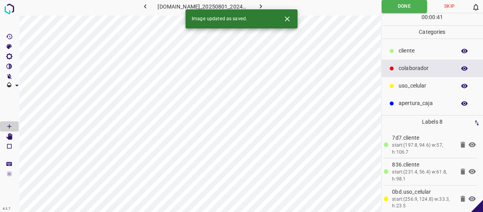
click at [263, 1] on button "button" at bounding box center [260, 6] width 25 height 13
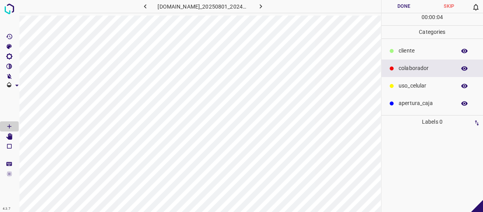
drag, startPoint x: 411, startPoint y: 49, endPoint x: 390, endPoint y: 58, distance: 22.0
click at [409, 51] on p "​​cliente" at bounding box center [425, 51] width 53 height 8
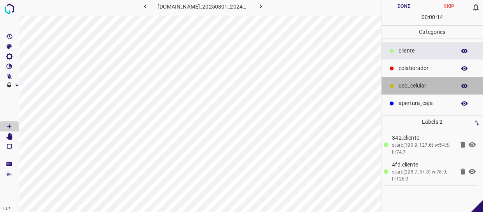
click at [420, 88] on p "uso_celular" at bounding box center [425, 86] width 53 height 8
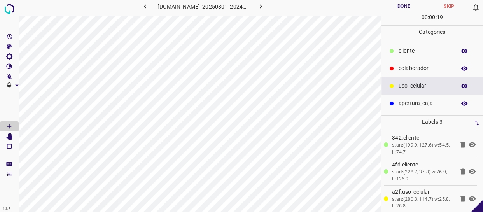
click at [427, 64] on p "colaborador" at bounding box center [425, 68] width 53 height 8
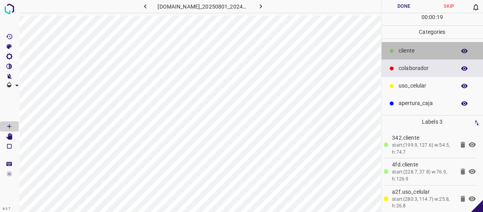
click at [426, 58] on div "​​cliente" at bounding box center [433, 51] width 102 height 18
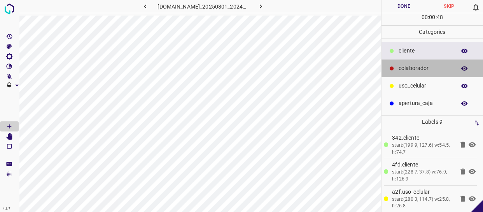
drag, startPoint x: 399, startPoint y: 68, endPoint x: 381, endPoint y: 68, distance: 18.3
click at [399, 68] on p "colaborador" at bounding box center [425, 68] width 53 height 8
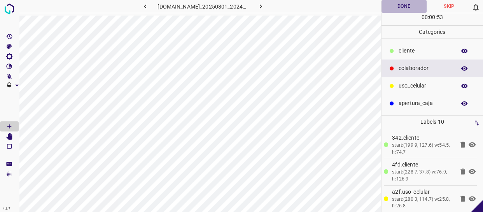
click at [413, 2] on button "Done" at bounding box center [404, 6] width 45 height 13
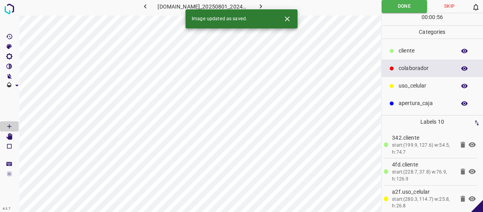
click at [265, 2] on icon "button" at bounding box center [261, 6] width 8 height 8
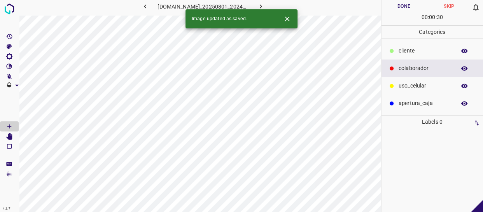
click at [420, 67] on p "colaborador" at bounding box center [425, 68] width 53 height 8
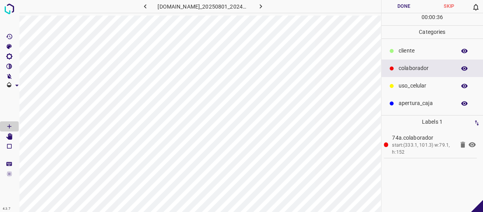
drag, startPoint x: 413, startPoint y: 51, endPoint x: 405, endPoint y: 51, distance: 8.2
click at [412, 51] on p "​​cliente" at bounding box center [425, 51] width 53 height 8
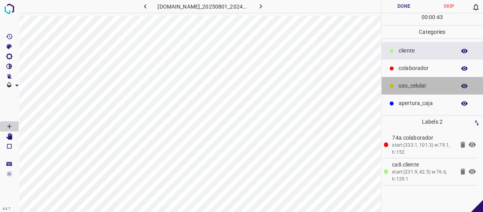
drag, startPoint x: 409, startPoint y: 84, endPoint x: 381, endPoint y: 96, distance: 30.5
click at [405, 85] on p "uso_celular" at bounding box center [425, 86] width 53 height 8
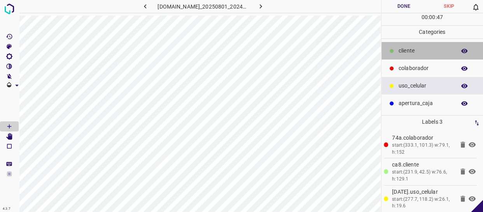
drag, startPoint x: 415, startPoint y: 50, endPoint x: 393, endPoint y: 51, distance: 21.8
click at [413, 50] on p "​​cliente" at bounding box center [425, 51] width 53 height 8
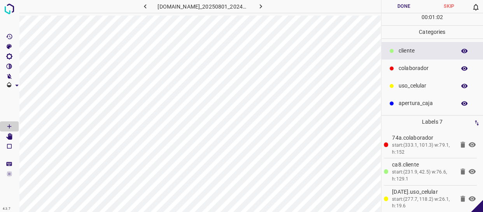
click at [402, 2] on button "Done" at bounding box center [404, 6] width 45 height 13
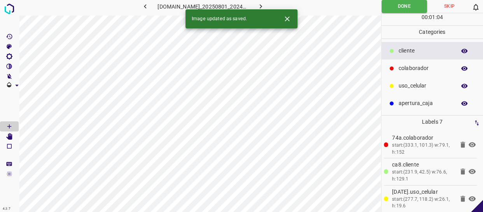
click at [265, 4] on icon "button" at bounding box center [261, 6] width 8 height 8
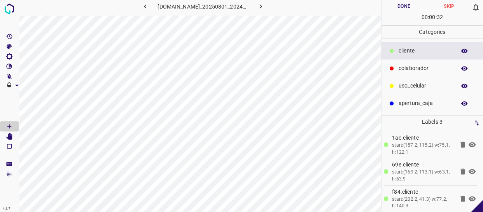
drag, startPoint x: 405, startPoint y: 70, endPoint x: 386, endPoint y: 72, distance: 18.7
click at [402, 71] on p "colaborador" at bounding box center [425, 68] width 53 height 8
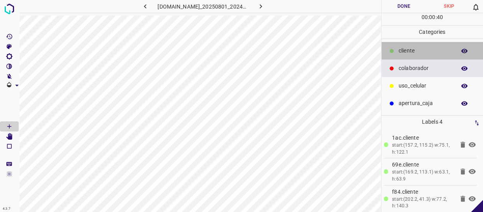
click at [401, 54] on div "​​cliente" at bounding box center [433, 51] width 102 height 18
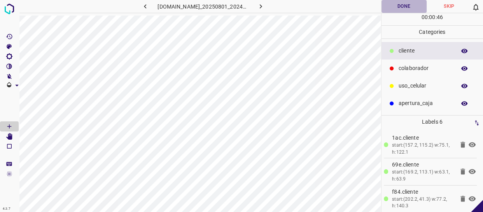
click at [405, 3] on button "Done" at bounding box center [404, 6] width 45 height 13
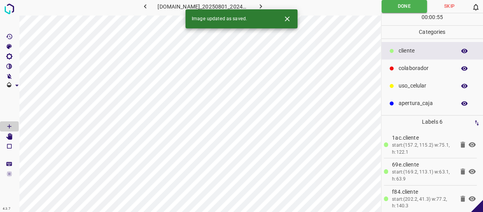
click at [265, 2] on icon "button" at bounding box center [261, 6] width 8 height 8
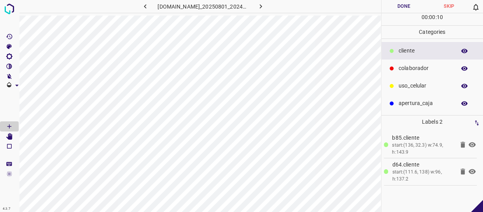
drag, startPoint x: 403, startPoint y: 66, endPoint x: 398, endPoint y: 68, distance: 4.6
click at [401, 66] on p "colaborador" at bounding box center [425, 68] width 53 height 8
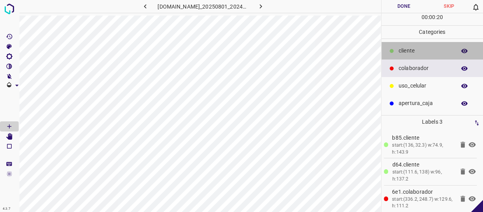
click at [420, 50] on p "​​cliente" at bounding box center [425, 51] width 53 height 8
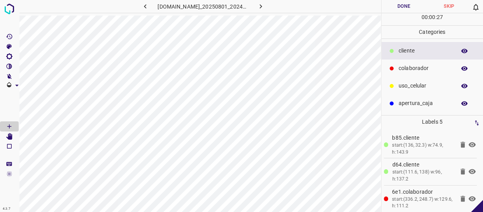
click at [410, 7] on button "Done" at bounding box center [404, 6] width 45 height 13
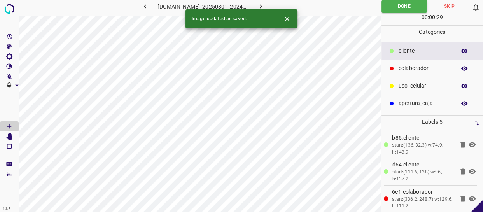
click at [263, 0] on button "button" at bounding box center [260, 6] width 25 height 13
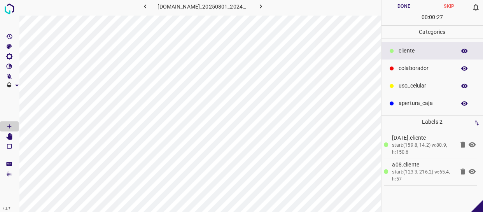
drag, startPoint x: 411, startPoint y: 62, endPoint x: 391, endPoint y: 75, distance: 23.8
click at [409, 63] on div "colaborador" at bounding box center [433, 69] width 102 height 18
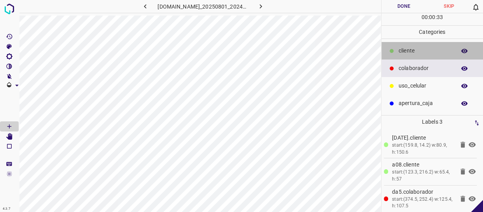
click at [412, 50] on p "​​cliente" at bounding box center [425, 51] width 53 height 8
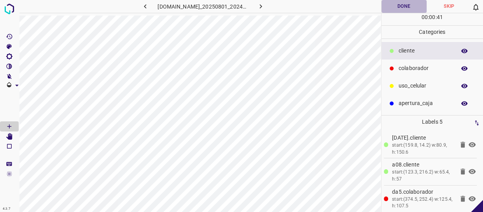
click at [396, 7] on button "Done" at bounding box center [404, 6] width 45 height 13
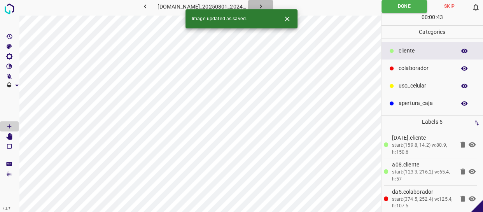
click at [261, 4] on icon "button" at bounding box center [261, 6] width 8 height 8
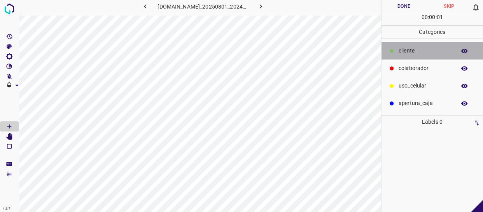
drag, startPoint x: 409, startPoint y: 53, endPoint x: 388, endPoint y: 58, distance: 21.8
click at [409, 53] on p "​​cliente" at bounding box center [425, 51] width 53 height 8
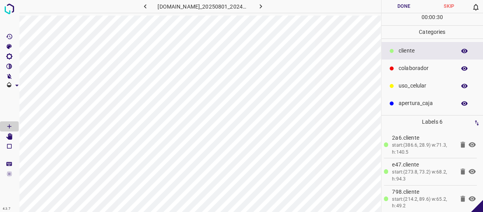
click at [410, 65] on p "colaborador" at bounding box center [425, 68] width 53 height 8
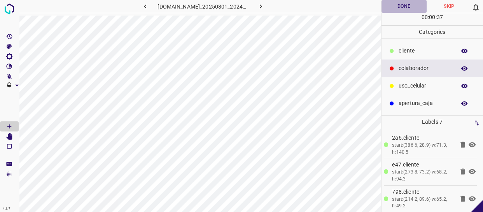
click at [400, 10] on button "Done" at bounding box center [404, 6] width 45 height 13
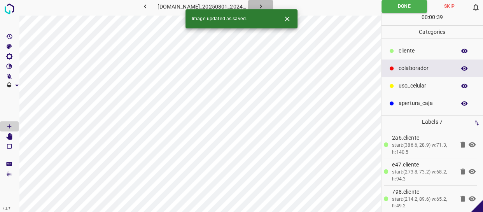
click at [264, 4] on icon "button" at bounding box center [261, 6] width 8 height 8
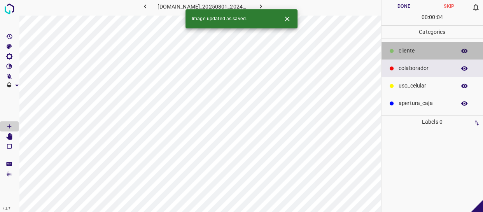
drag, startPoint x: 407, startPoint y: 50, endPoint x: 399, endPoint y: 54, distance: 9.2
click at [407, 51] on p "​​cliente" at bounding box center [425, 51] width 53 height 8
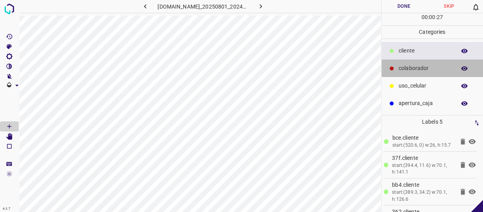
click at [428, 70] on p "colaborador" at bounding box center [425, 68] width 53 height 8
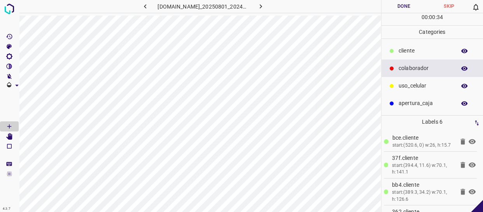
click at [398, 9] on button "Done" at bounding box center [404, 6] width 45 height 13
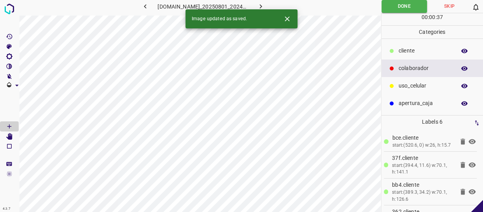
click at [263, 5] on icon "button" at bounding box center [261, 6] width 8 height 8
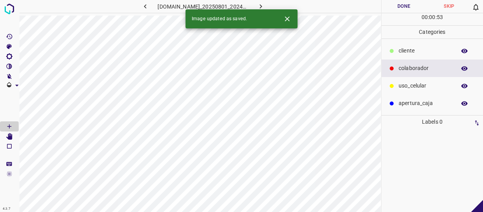
drag, startPoint x: 405, startPoint y: 51, endPoint x: 399, endPoint y: 52, distance: 6.7
click at [404, 52] on p "​​cliente" at bounding box center [425, 51] width 53 height 8
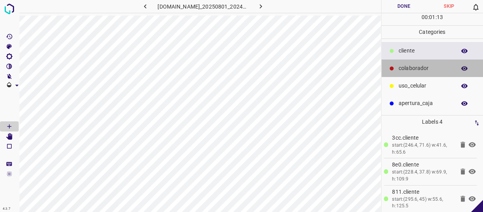
click at [427, 66] on p "colaborador" at bounding box center [425, 68] width 53 height 8
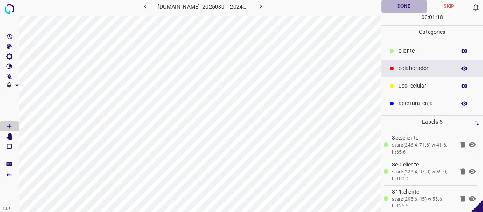
click at [409, 5] on button "Done" at bounding box center [404, 6] width 45 height 13
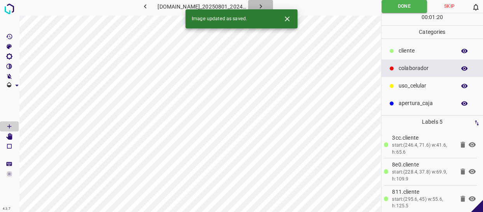
click at [262, 5] on icon "button" at bounding box center [261, 6] width 8 height 8
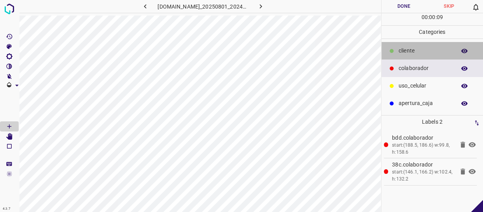
drag, startPoint x: 390, startPoint y: 46, endPoint x: 381, endPoint y: 49, distance: 9.4
click at [389, 47] on div at bounding box center [392, 51] width 8 height 8
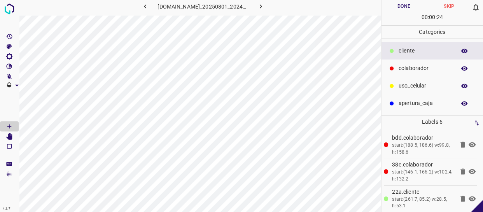
click at [395, 4] on button "Done" at bounding box center [404, 6] width 45 height 13
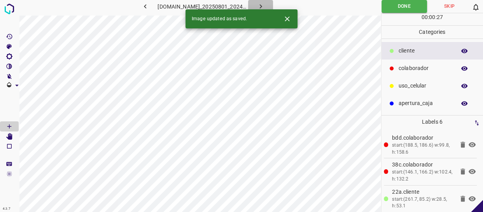
click at [263, 8] on icon "button" at bounding box center [261, 6] width 8 height 8
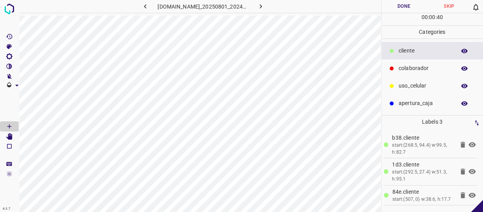
click at [410, 69] on p "colaborador" at bounding box center [425, 68] width 53 height 8
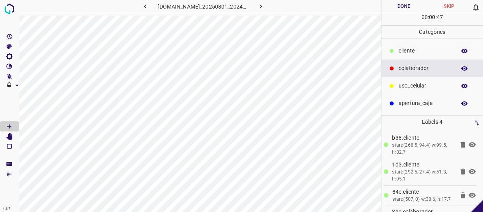
click at [396, 5] on button "Done" at bounding box center [404, 6] width 45 height 13
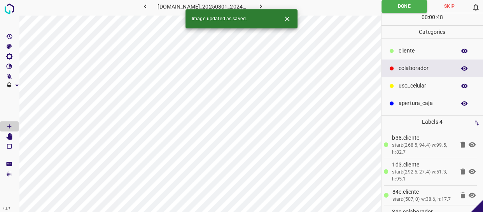
click at [261, 5] on icon "button" at bounding box center [261, 6] width 8 height 8
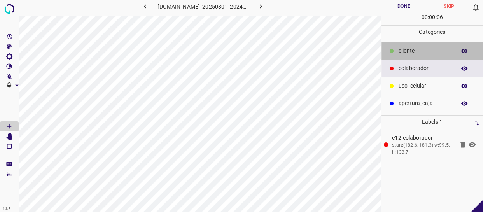
click at [430, 48] on p "​​cliente" at bounding box center [425, 51] width 53 height 8
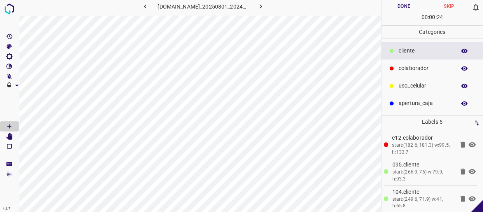
click at [406, 8] on button "Done" at bounding box center [404, 6] width 45 height 13
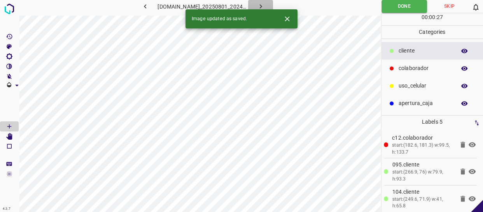
click at [258, 7] on button "button" at bounding box center [260, 6] width 25 height 13
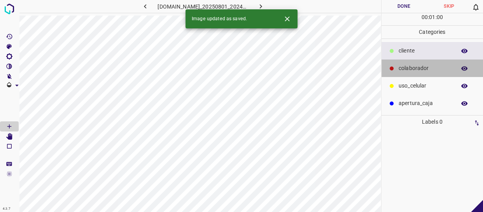
click at [412, 66] on p "colaborador" at bounding box center [425, 68] width 53 height 8
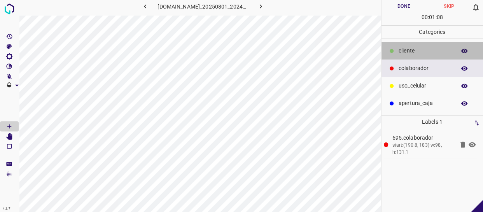
click at [393, 42] on div "​​cliente" at bounding box center [433, 51] width 102 height 18
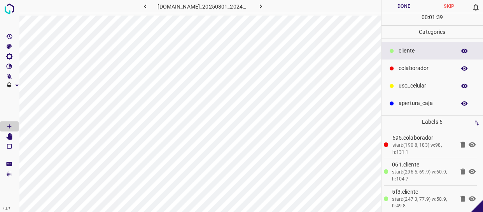
click at [393, 7] on button "Done" at bounding box center [404, 6] width 45 height 13
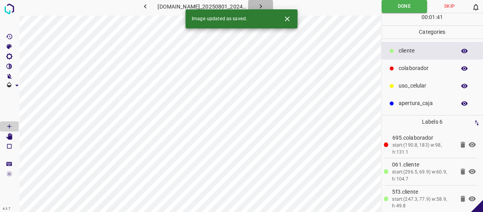
click at [265, 2] on icon "button" at bounding box center [261, 6] width 8 height 8
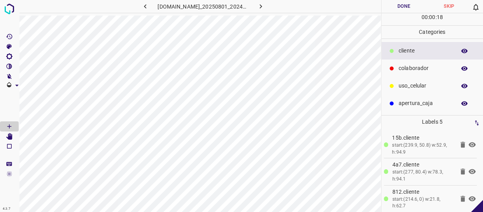
drag, startPoint x: 399, startPoint y: 70, endPoint x: 391, endPoint y: 72, distance: 8.2
click at [396, 70] on div "colaborador" at bounding box center [433, 69] width 102 height 18
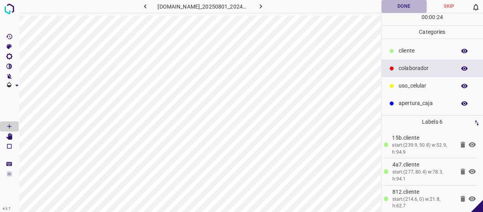
click at [405, 1] on button "Done" at bounding box center [404, 6] width 45 height 13
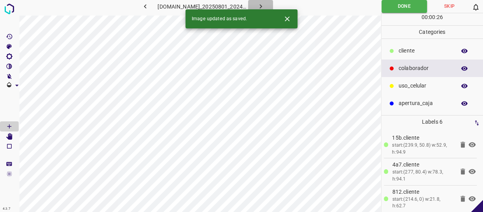
click at [262, 4] on icon "button" at bounding box center [261, 6] width 8 height 8
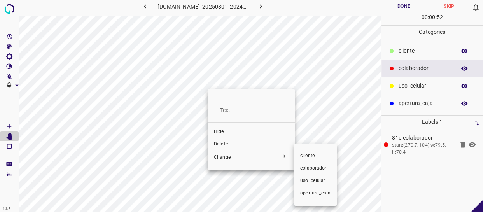
click at [319, 160] on li "​​cliente" at bounding box center [315, 156] width 43 height 12
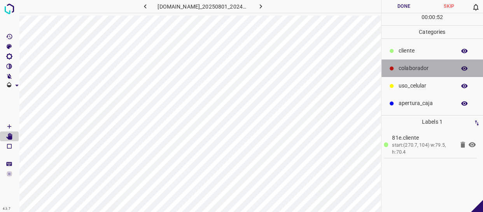
click at [424, 60] on div "colaborador" at bounding box center [433, 69] width 102 height 18
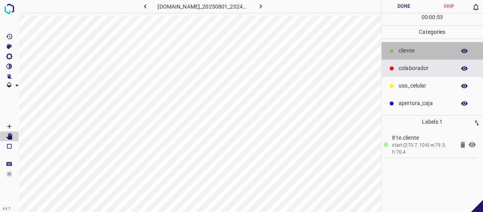
click at [417, 54] on p "​​cliente" at bounding box center [425, 51] width 53 height 8
drag, startPoint x: 417, startPoint y: 54, endPoint x: 383, endPoint y: 54, distance: 33.9
click at [417, 54] on p "​​cliente" at bounding box center [425, 51] width 53 height 8
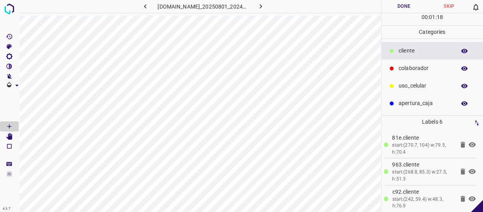
click at [438, 72] on p "colaborador" at bounding box center [425, 68] width 53 height 8
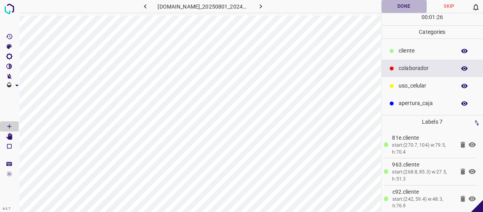
click at [414, 5] on button "Done" at bounding box center [404, 6] width 45 height 13
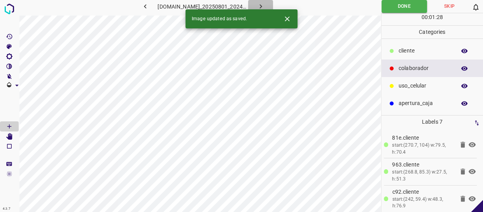
click at [260, 9] on button "button" at bounding box center [260, 6] width 25 height 13
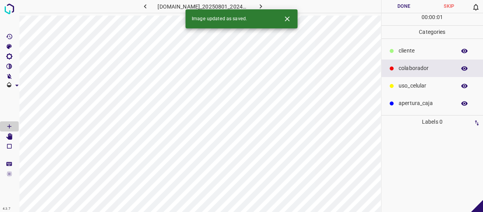
drag, startPoint x: 411, startPoint y: 44, endPoint x: 391, endPoint y: 47, distance: 19.7
click at [410, 44] on div "​​cliente" at bounding box center [433, 51] width 102 height 18
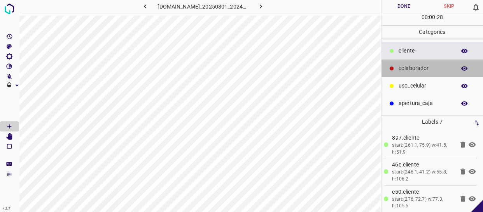
click at [429, 70] on p "colaborador" at bounding box center [425, 68] width 53 height 8
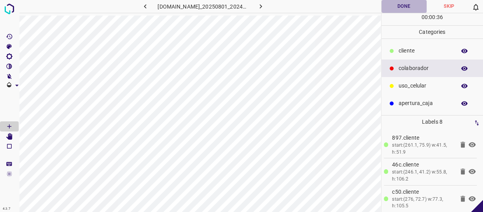
click at [418, 5] on button "Done" at bounding box center [404, 6] width 45 height 13
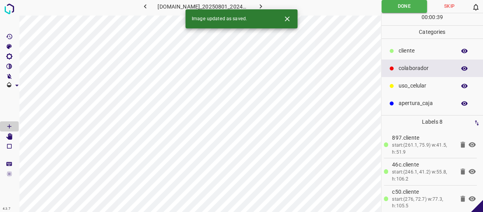
click at [258, 6] on button "button" at bounding box center [260, 6] width 25 height 13
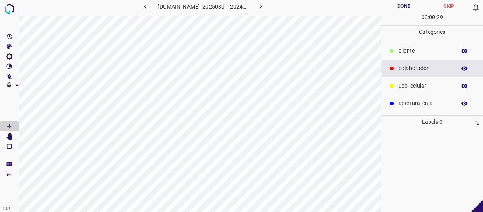
drag, startPoint x: 450, startPoint y: 50, endPoint x: 439, endPoint y: 49, distance: 11.3
click at [450, 50] on p "​​cliente" at bounding box center [425, 51] width 53 height 8
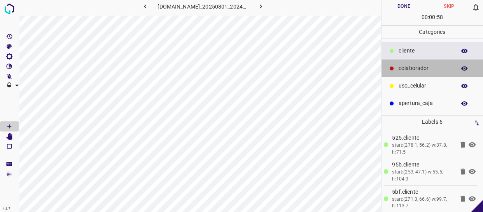
click at [412, 64] on p "colaborador" at bounding box center [425, 68] width 53 height 8
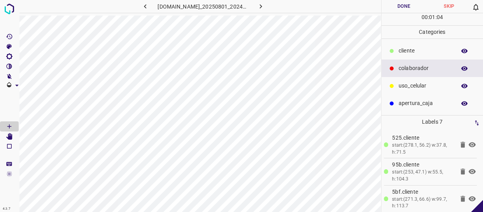
click at [410, 5] on button "Done" at bounding box center [404, 6] width 45 height 13
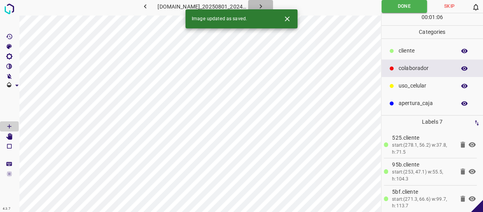
click at [262, 5] on icon "button" at bounding box center [261, 6] width 8 height 8
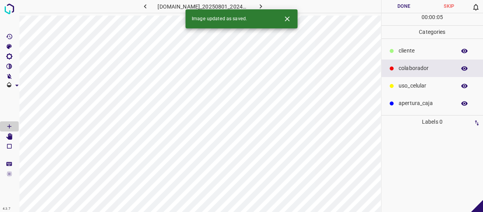
click at [424, 54] on p "​​cliente" at bounding box center [425, 51] width 53 height 8
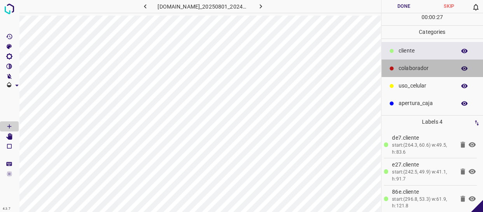
click at [437, 68] on p "colaborador" at bounding box center [425, 68] width 53 height 8
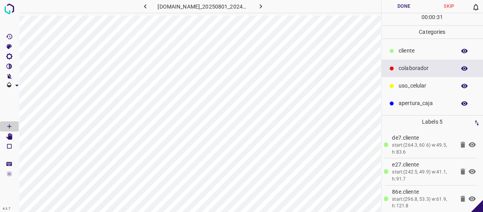
drag, startPoint x: 411, startPoint y: 5, endPoint x: 398, endPoint y: 13, distance: 15.8
click at [411, 5] on button "Done" at bounding box center [404, 6] width 45 height 13
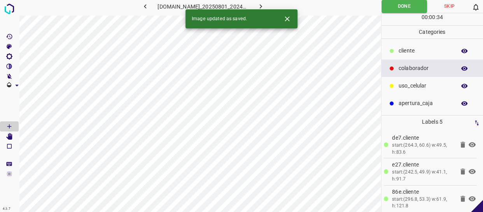
click at [262, 2] on icon "button" at bounding box center [261, 6] width 8 height 8
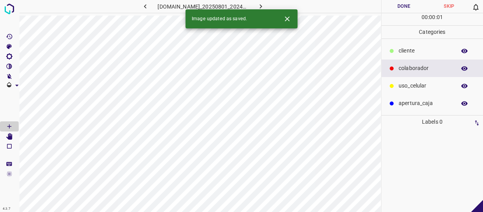
drag, startPoint x: 428, startPoint y: 52, endPoint x: 416, endPoint y: 50, distance: 13.0
click at [428, 52] on p "​​cliente" at bounding box center [425, 51] width 53 height 8
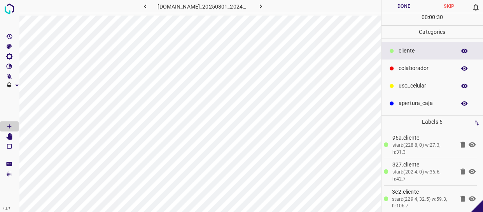
drag, startPoint x: 418, startPoint y: 70, endPoint x: 382, endPoint y: 76, distance: 36.0
click at [413, 70] on p "colaborador" at bounding box center [425, 68] width 53 height 8
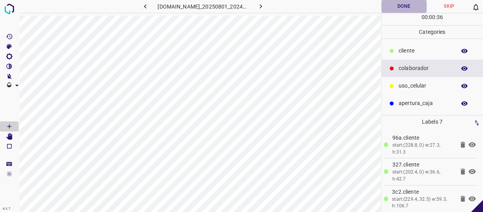
click at [407, 5] on button "Done" at bounding box center [404, 6] width 45 height 13
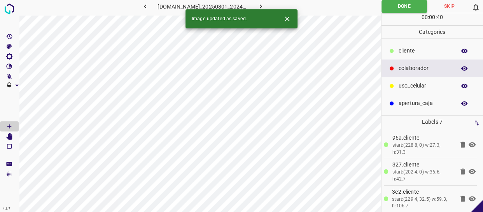
click at [262, 7] on icon "button" at bounding box center [261, 6] width 2 height 4
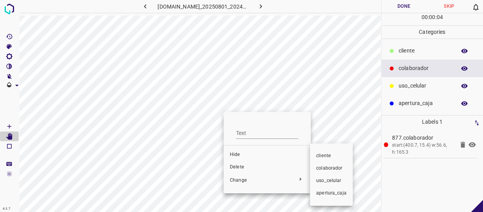
click at [321, 158] on span "​​cliente" at bounding box center [331, 156] width 30 height 7
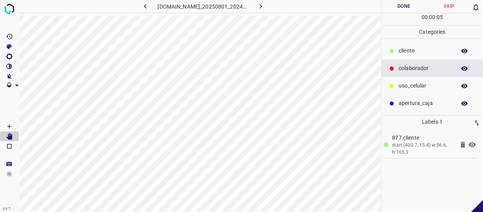
drag, startPoint x: 412, startPoint y: 45, endPoint x: 382, endPoint y: 48, distance: 30.9
click at [411, 45] on div "​​cliente" at bounding box center [433, 51] width 102 height 18
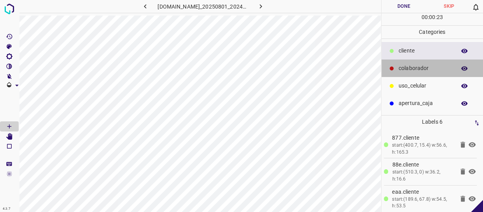
drag, startPoint x: 425, startPoint y: 66, endPoint x: 404, endPoint y: 77, distance: 23.9
click at [404, 77] on ul "​​cliente colaborador uso_celular apertura_caja" at bounding box center [433, 77] width 102 height 76
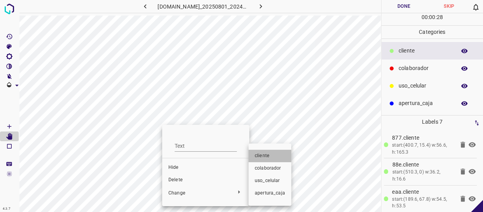
click at [272, 161] on li "​​cliente" at bounding box center [270, 156] width 43 height 12
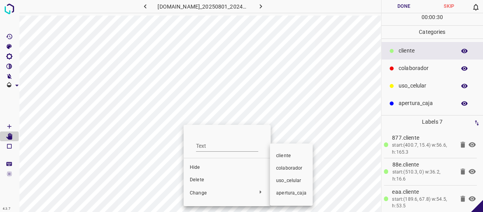
click at [302, 167] on span "colaborador" at bounding box center [291, 168] width 30 height 7
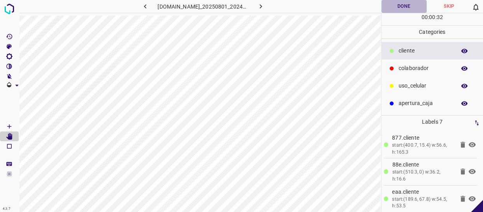
click at [401, 3] on button "Done" at bounding box center [404, 6] width 45 height 13
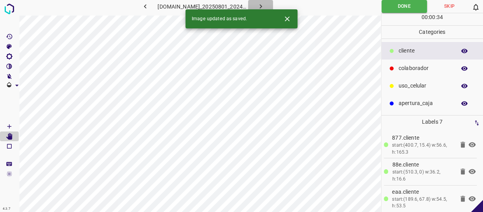
click at [265, 6] on icon "button" at bounding box center [261, 6] width 8 height 8
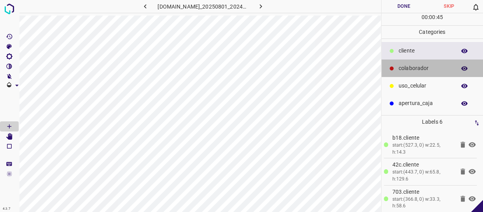
drag, startPoint x: 419, startPoint y: 66, endPoint x: 405, endPoint y: 72, distance: 16.0
click at [419, 66] on p "colaborador" at bounding box center [425, 68] width 53 height 8
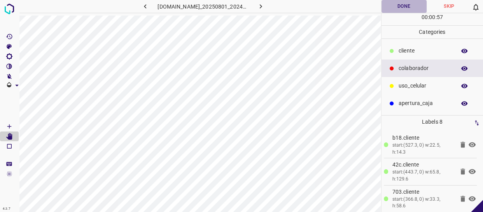
click at [414, 9] on button "Done" at bounding box center [404, 6] width 45 height 13
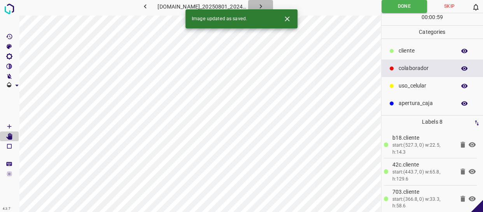
click at [264, 5] on icon "button" at bounding box center [261, 6] width 8 height 8
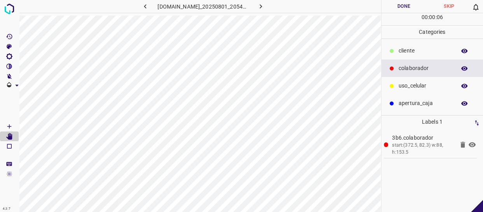
click at [428, 46] on div "​​cliente" at bounding box center [433, 51] width 102 height 18
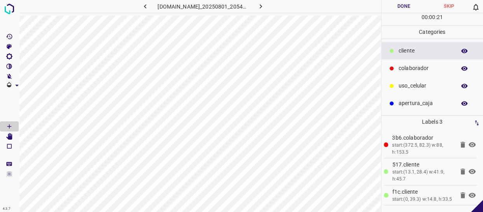
click at [407, 4] on button "Done" at bounding box center [404, 6] width 45 height 13
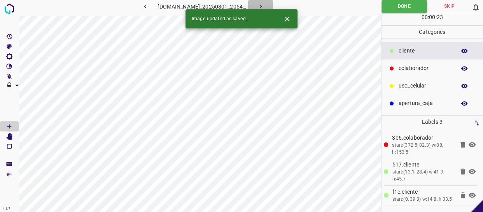
click at [261, 3] on icon "button" at bounding box center [261, 6] width 8 height 8
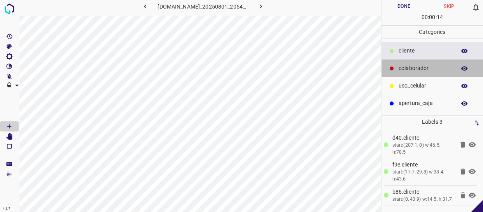
drag, startPoint x: 418, startPoint y: 66, endPoint x: 397, endPoint y: 56, distance: 23.9
click at [417, 66] on p "colaborador" at bounding box center [425, 68] width 53 height 8
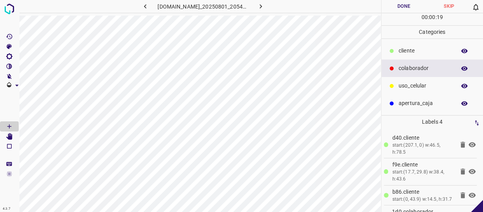
click at [391, 7] on button "Done" at bounding box center [404, 6] width 45 height 13
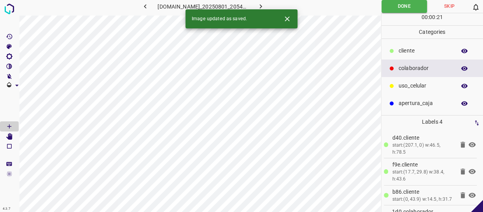
drag, startPoint x: 258, startPoint y: 4, endPoint x: 241, endPoint y: 1, distance: 17.5
click at [258, 4] on button "button" at bounding box center [260, 6] width 25 height 13
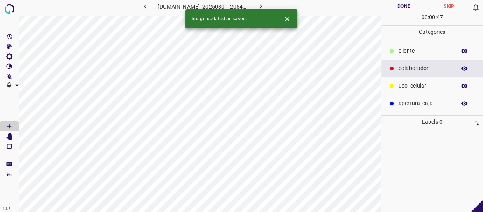
click at [444, 66] on p "colaborador" at bounding box center [425, 68] width 53 height 8
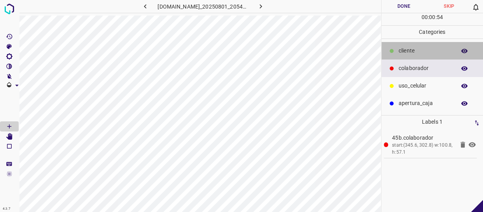
click at [421, 49] on p "​​cliente" at bounding box center [425, 51] width 53 height 8
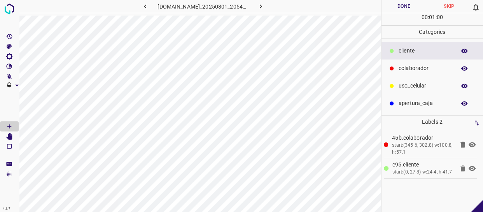
click at [404, 8] on button "Done" at bounding box center [404, 6] width 45 height 13
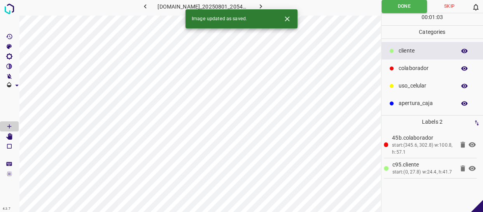
click at [261, 4] on button "button" at bounding box center [260, 6] width 25 height 13
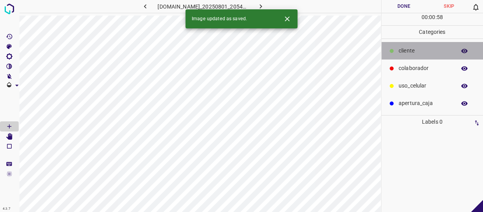
click at [401, 49] on p "​​cliente" at bounding box center [425, 51] width 53 height 8
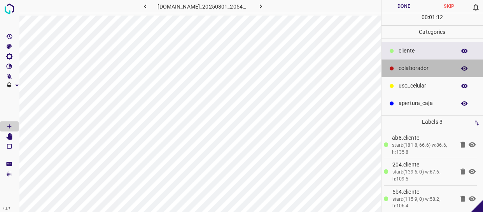
click at [430, 75] on div "colaborador" at bounding box center [433, 69] width 102 height 18
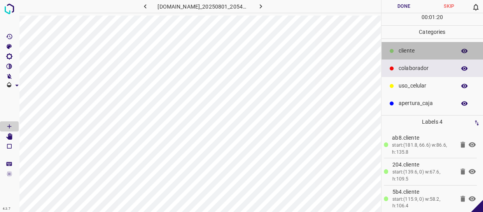
click at [401, 53] on p "​​cliente" at bounding box center [425, 51] width 53 height 8
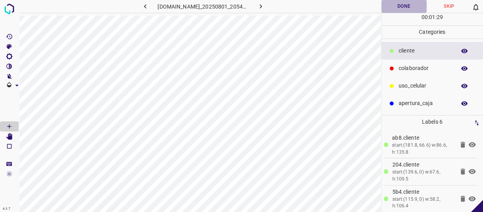
click at [406, 2] on button "Done" at bounding box center [404, 6] width 45 height 13
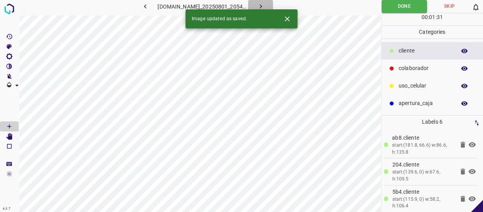
click at [265, 4] on icon "button" at bounding box center [261, 6] width 8 height 8
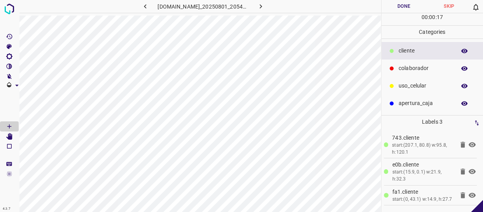
drag, startPoint x: 426, startPoint y: 69, endPoint x: 390, endPoint y: 74, distance: 36.9
click at [425, 69] on p "colaborador" at bounding box center [425, 68] width 53 height 8
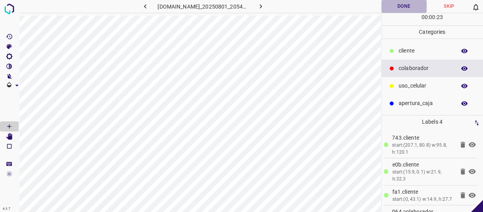
click at [407, 2] on button "Done" at bounding box center [404, 6] width 45 height 13
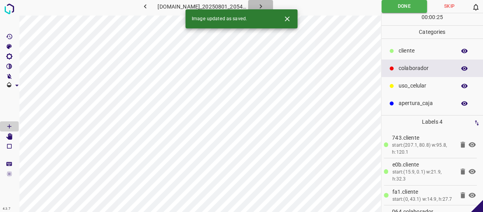
click at [265, 8] on icon "button" at bounding box center [261, 6] width 8 height 8
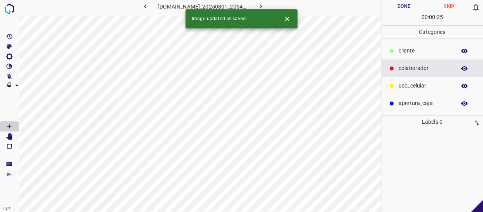
click at [407, 68] on p "colaborador" at bounding box center [425, 68] width 53 height 8
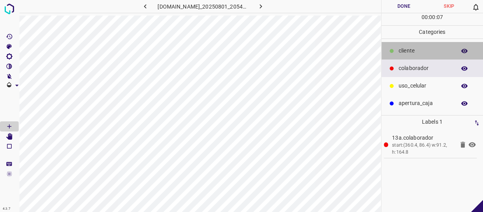
click at [423, 55] on div "​​cliente" at bounding box center [433, 51] width 102 height 18
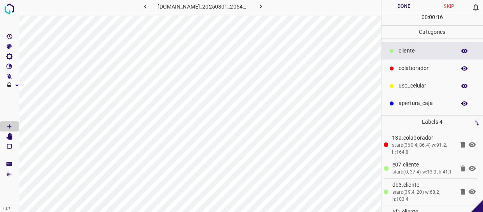
click at [412, 6] on button "Done" at bounding box center [404, 6] width 45 height 13
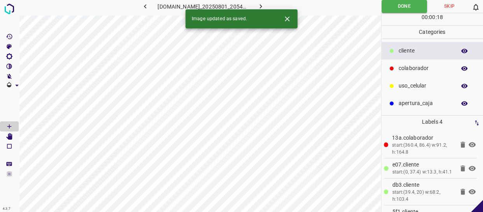
click at [263, 7] on icon "button" at bounding box center [261, 6] width 8 height 8
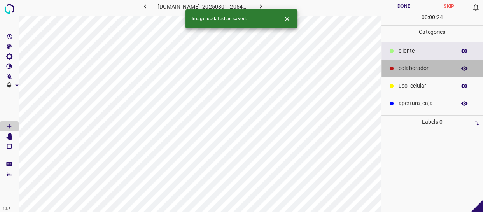
click at [418, 68] on p "colaborador" at bounding box center [425, 68] width 53 height 8
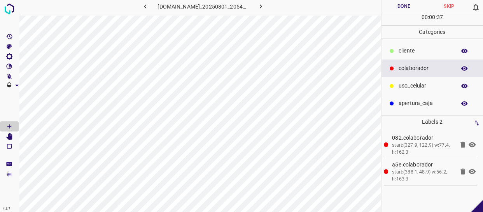
click at [424, 89] on p "uso_celular" at bounding box center [425, 86] width 53 height 8
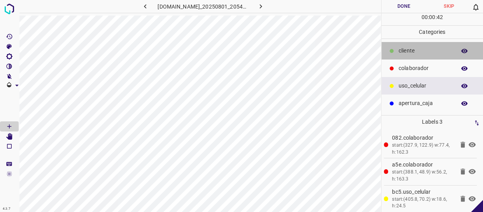
click at [434, 51] on p "​​cliente" at bounding box center [425, 51] width 53 height 8
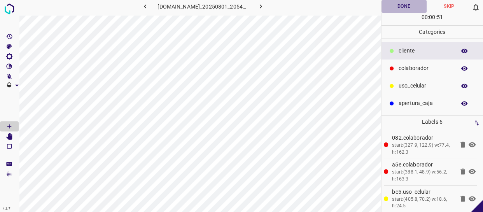
click at [412, 5] on button "Done" at bounding box center [404, 6] width 45 height 13
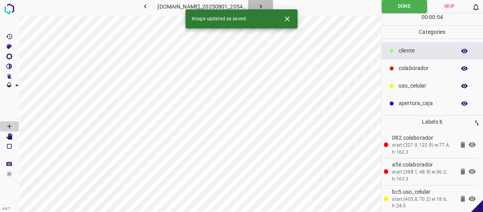
click at [262, 4] on icon "button" at bounding box center [261, 6] width 8 height 8
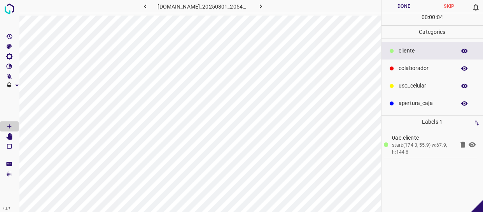
click at [408, 70] on p "colaborador" at bounding box center [425, 68] width 53 height 8
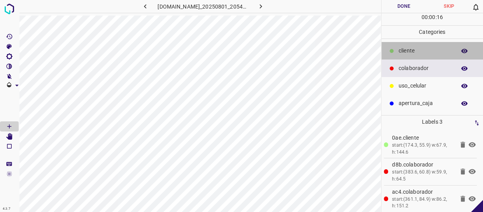
drag, startPoint x: 406, startPoint y: 56, endPoint x: 398, endPoint y: 57, distance: 8.3
click at [405, 56] on div "​​cliente" at bounding box center [433, 51] width 102 height 18
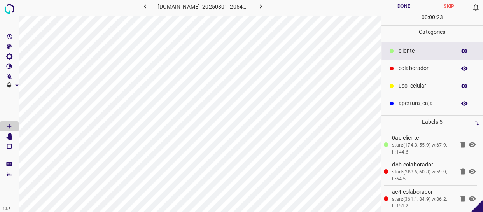
drag, startPoint x: 393, startPoint y: 7, endPoint x: 378, endPoint y: 13, distance: 16.6
click at [393, 7] on button "Done" at bounding box center [404, 6] width 45 height 13
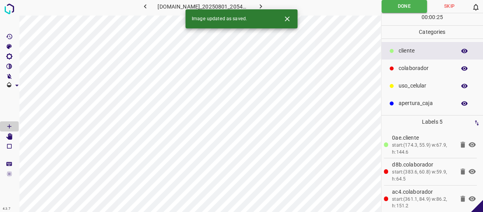
click at [260, 5] on button "button" at bounding box center [260, 6] width 25 height 13
click at [260, 5] on div "[DOMAIN_NAME]_20250801_205440_000004290.jpg" at bounding box center [202, 6] width 181 height 13
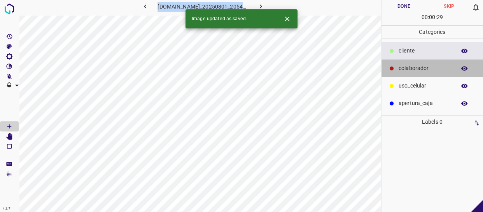
drag, startPoint x: 427, startPoint y: 70, endPoint x: 424, endPoint y: 74, distance: 4.4
click at [425, 70] on p "colaborador" at bounding box center [425, 68] width 53 height 8
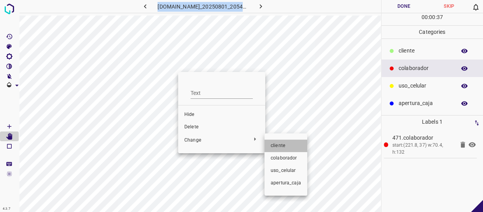
click at [272, 144] on span "​​cliente" at bounding box center [286, 145] width 30 height 7
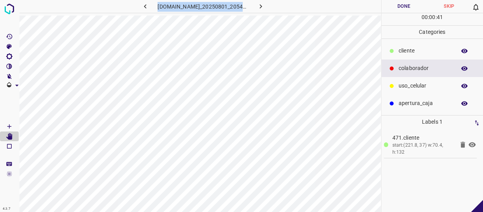
click at [425, 51] on p "​​cliente" at bounding box center [425, 51] width 53 height 8
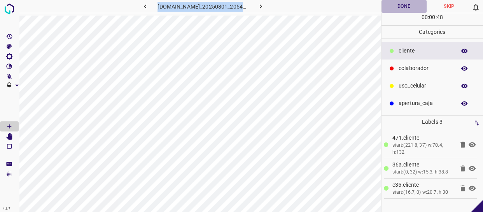
click at [401, 4] on button "Done" at bounding box center [404, 6] width 45 height 13
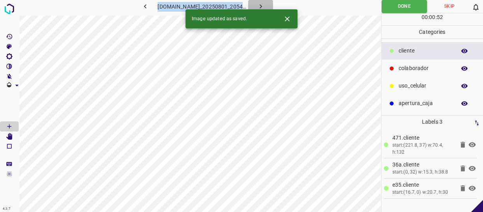
click at [264, 2] on icon "button" at bounding box center [261, 6] width 8 height 8
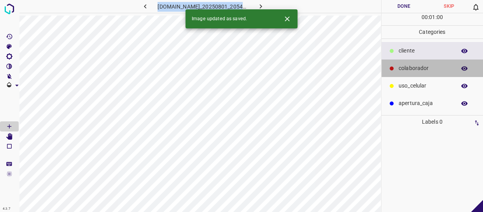
drag, startPoint x: 409, startPoint y: 69, endPoint x: 390, endPoint y: 66, distance: 18.9
click at [406, 69] on p "colaborador" at bounding box center [425, 68] width 53 height 8
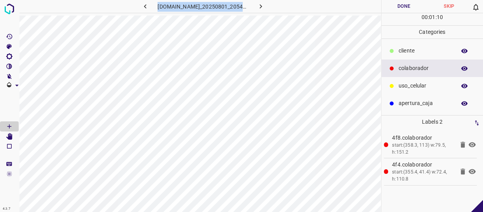
drag, startPoint x: 416, startPoint y: 53, endPoint x: 409, endPoint y: 54, distance: 7.1
click at [416, 53] on p "​​cliente" at bounding box center [425, 51] width 53 height 8
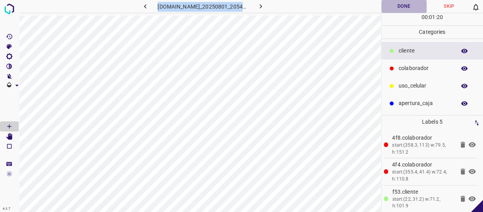
click at [404, 6] on button "Done" at bounding box center [404, 6] width 45 height 13
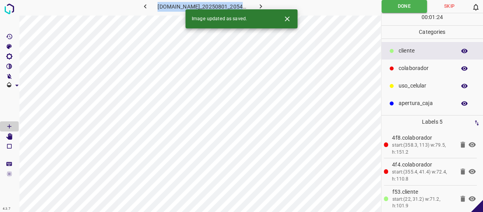
click at [265, 7] on icon "button" at bounding box center [261, 6] width 8 height 8
click at [267, 7] on div "[DOMAIN_NAME]_20250801_205440_000005040.jpg" at bounding box center [202, 6] width 181 height 13
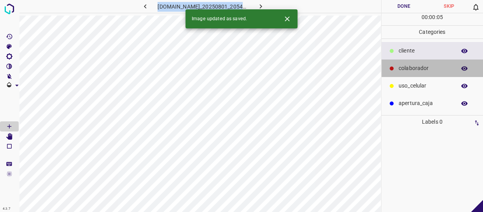
drag, startPoint x: 439, startPoint y: 76, endPoint x: 416, endPoint y: 75, distance: 22.2
click at [437, 76] on div "colaborador" at bounding box center [433, 69] width 102 height 18
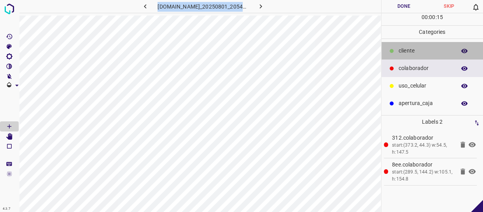
drag, startPoint x: 401, startPoint y: 54, endPoint x: 397, endPoint y: 54, distance: 4.7
click at [397, 54] on div "​​cliente" at bounding box center [433, 51] width 102 height 18
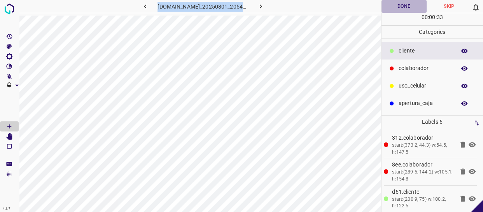
click at [412, 1] on button "Done" at bounding box center [404, 6] width 45 height 13
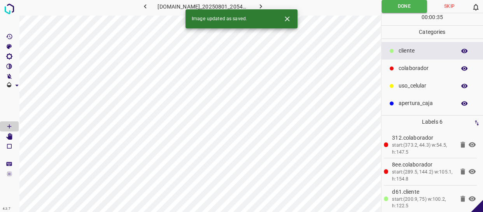
click at [264, 9] on div "Image updated as saved." at bounding box center [242, 18] width 112 height 19
click at [260, 4] on button "button" at bounding box center [260, 6] width 25 height 13
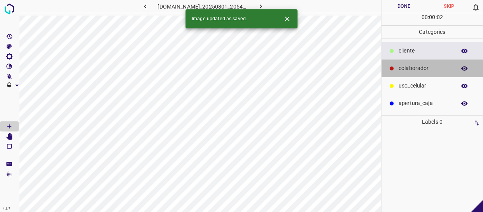
drag, startPoint x: 429, startPoint y: 74, endPoint x: 391, endPoint y: 70, distance: 37.9
click at [428, 74] on div "colaborador" at bounding box center [433, 69] width 102 height 18
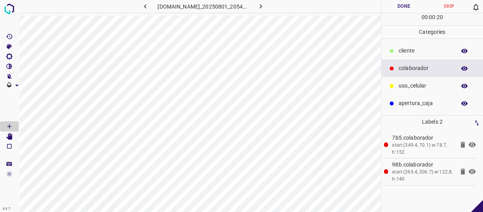
drag, startPoint x: 418, startPoint y: 46, endPoint x: 412, endPoint y: 49, distance: 5.9
click at [417, 47] on p "​​cliente" at bounding box center [425, 51] width 53 height 8
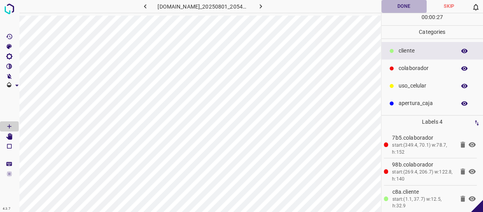
click at [404, 1] on button "Done" at bounding box center [404, 6] width 45 height 13
drag, startPoint x: 404, startPoint y: 1, endPoint x: 389, endPoint y: 18, distance: 22.3
click at [404, 1] on button "Done" at bounding box center [404, 6] width 45 height 13
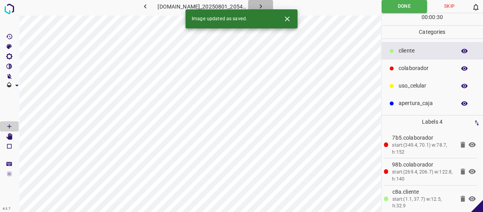
click at [265, 5] on icon "button" at bounding box center [261, 6] width 8 height 8
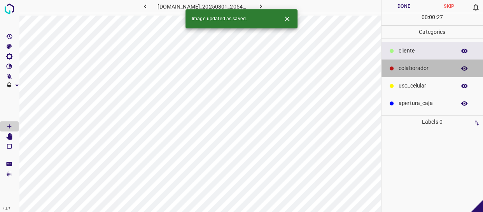
drag, startPoint x: 448, startPoint y: 70, endPoint x: 404, endPoint y: 73, distance: 44.4
click at [446, 70] on p "colaborador" at bounding box center [425, 68] width 53 height 8
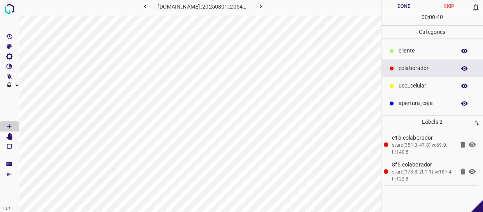
drag, startPoint x: 406, startPoint y: 48, endPoint x: 402, endPoint y: 49, distance: 4.7
click at [402, 49] on p "​​cliente" at bounding box center [425, 51] width 53 height 8
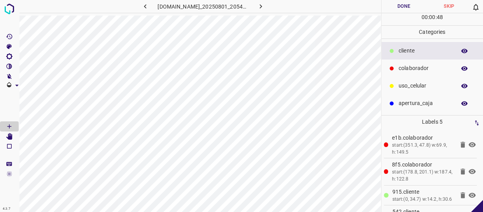
click at [405, 4] on button "Done" at bounding box center [404, 6] width 45 height 13
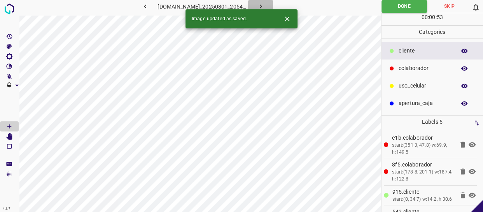
click at [265, 6] on icon "button" at bounding box center [261, 6] width 8 height 8
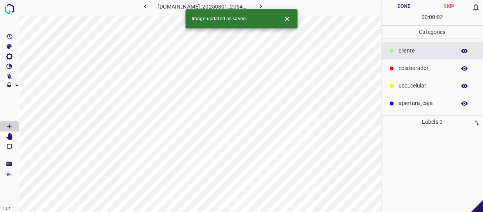
click at [430, 60] on div "colaborador" at bounding box center [433, 69] width 102 height 18
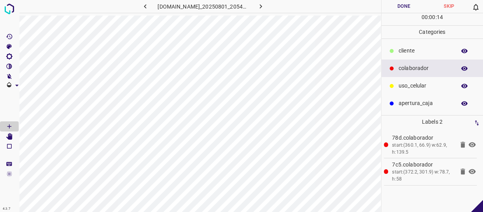
click at [409, 55] on div "​​cliente" at bounding box center [433, 51] width 102 height 18
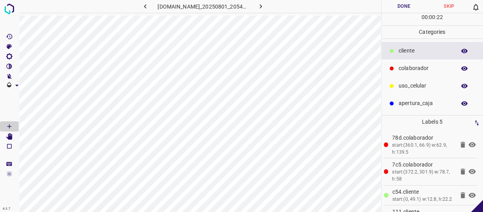
click at [414, 7] on button "Done" at bounding box center [404, 6] width 45 height 13
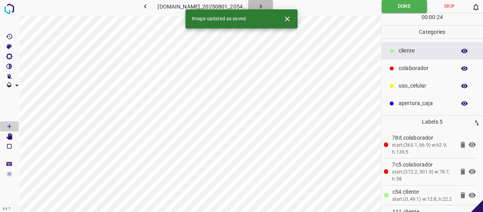
click at [265, 3] on icon "button" at bounding box center [261, 6] width 8 height 8
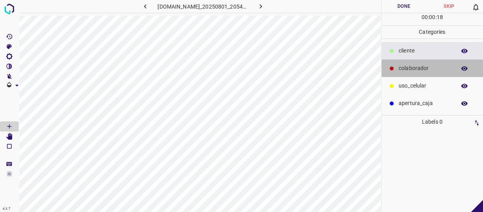
drag, startPoint x: 421, startPoint y: 71, endPoint x: 391, endPoint y: 79, distance: 30.5
click at [419, 71] on p "colaborador" at bounding box center [425, 68] width 53 height 8
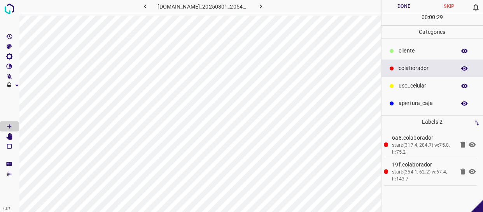
click at [402, 60] on div "colaborador" at bounding box center [433, 69] width 102 height 18
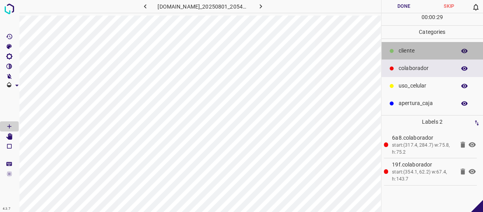
click at [409, 51] on p "​​cliente" at bounding box center [425, 51] width 53 height 8
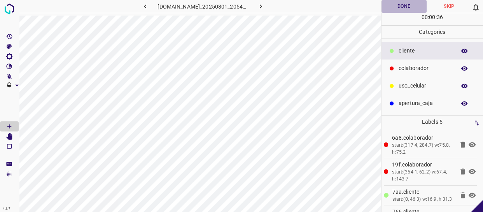
click at [399, 7] on button "Done" at bounding box center [404, 6] width 45 height 13
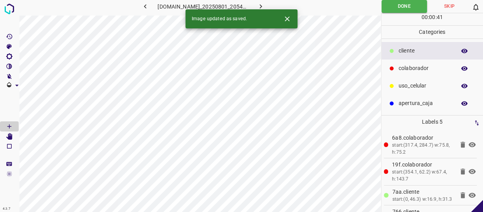
click at [265, 6] on icon "button" at bounding box center [261, 6] width 8 height 8
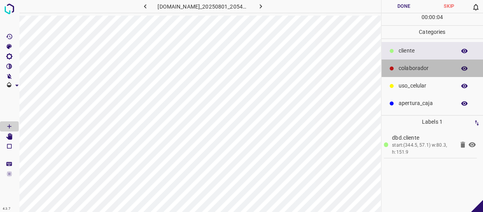
drag, startPoint x: 413, startPoint y: 74, endPoint x: 405, endPoint y: 79, distance: 10.0
click at [407, 77] on ul "​​cliente colaborador uso_celular apertura_caja" at bounding box center [433, 77] width 102 height 76
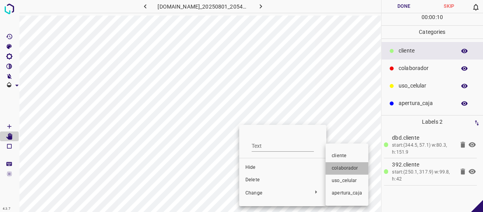
drag, startPoint x: 350, startPoint y: 167, endPoint x: 255, endPoint y: 85, distance: 125.3
click at [349, 167] on span "colaborador" at bounding box center [347, 168] width 30 height 7
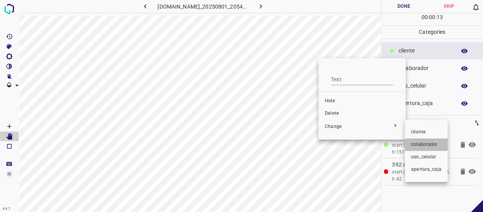
drag, startPoint x: 422, startPoint y: 143, endPoint x: 256, endPoint y: 103, distance: 171.4
click at [422, 143] on span "colaborador" at bounding box center [426, 144] width 30 height 7
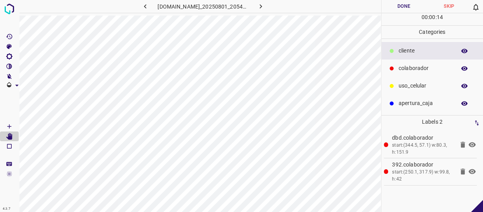
click at [416, 2] on button "Done" at bounding box center [404, 6] width 45 height 13
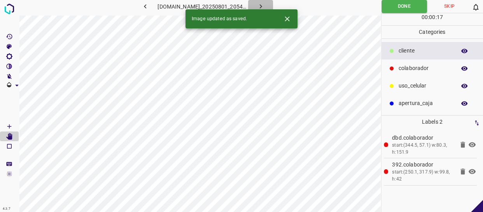
click at [261, 5] on icon "button" at bounding box center [261, 6] width 8 height 8
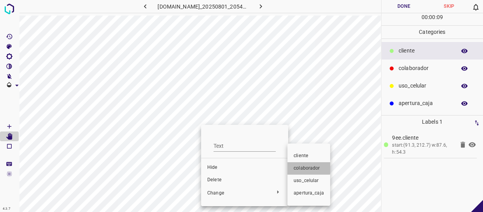
click at [308, 165] on span "colaborador" at bounding box center [309, 168] width 30 height 7
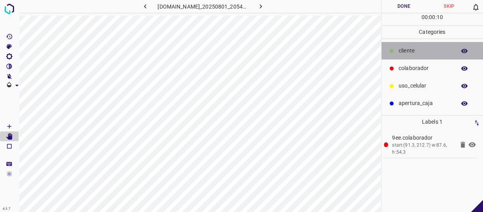
click at [434, 55] on div "​​cliente" at bounding box center [433, 51] width 102 height 18
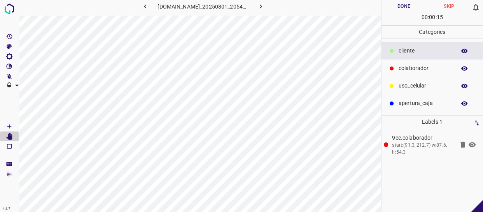
click at [402, 9] on button "Done" at bounding box center [404, 6] width 45 height 13
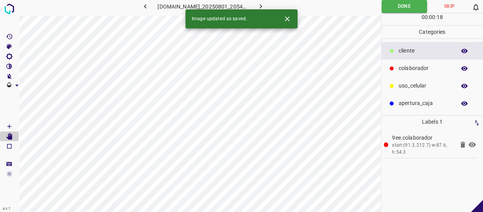
click at [262, 7] on icon "button" at bounding box center [261, 6] width 8 height 8
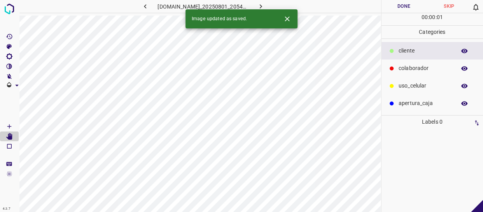
click at [422, 48] on p "​​cliente" at bounding box center [425, 51] width 53 height 8
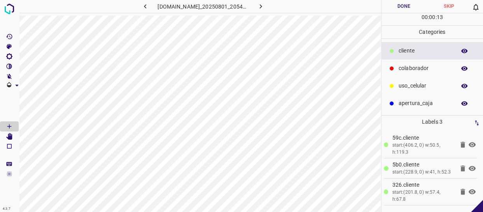
drag, startPoint x: 409, startPoint y: 67, endPoint x: 400, endPoint y: 72, distance: 9.4
click at [400, 72] on p "colaborador" at bounding box center [425, 68] width 53 height 8
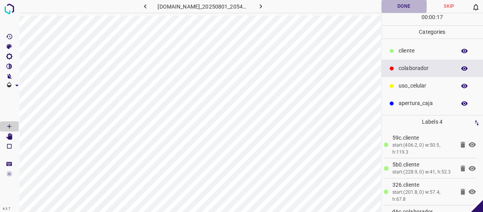
click at [400, 8] on button "Done" at bounding box center [404, 6] width 45 height 13
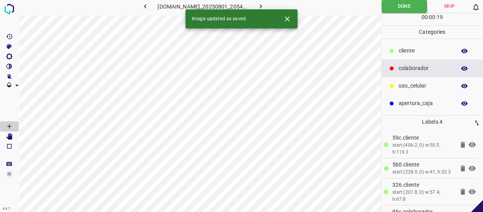
click at [262, 2] on icon "button" at bounding box center [261, 6] width 8 height 8
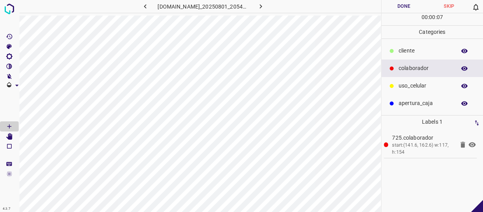
click at [385, 51] on div "​​cliente" at bounding box center [433, 51] width 102 height 18
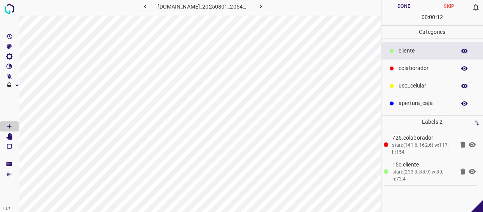
click at [416, 5] on button "Done" at bounding box center [404, 6] width 45 height 13
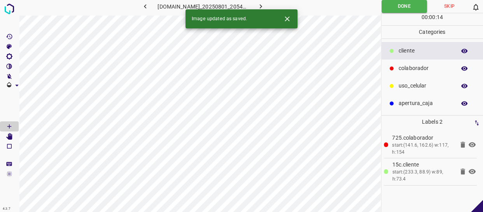
click at [262, 4] on icon "button" at bounding box center [261, 6] width 8 height 8
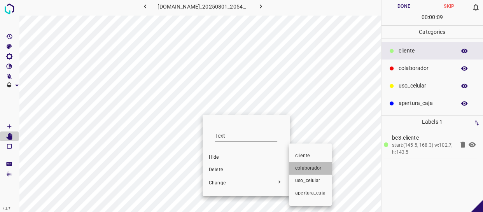
click at [313, 167] on span "colaborador" at bounding box center [310, 168] width 30 height 7
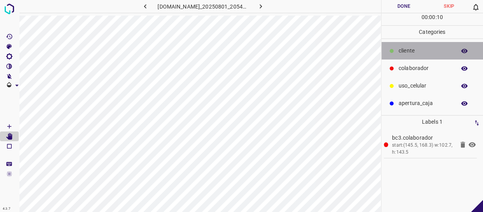
click at [409, 44] on div "​​cliente" at bounding box center [433, 51] width 102 height 18
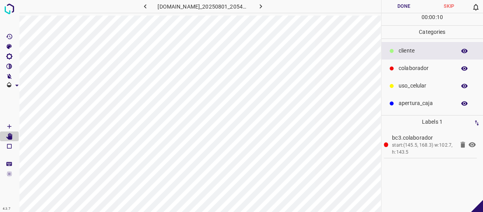
click at [409, 47] on p "​​cliente" at bounding box center [425, 51] width 53 height 8
click at [403, 11] on button "Done" at bounding box center [404, 6] width 45 height 13
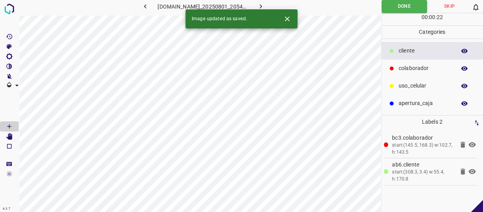
click at [265, 5] on icon "button" at bounding box center [261, 6] width 8 height 8
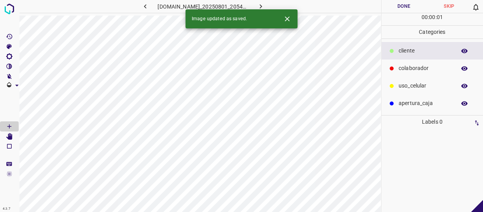
click at [402, 70] on div "colaborador" at bounding box center [433, 69] width 102 height 18
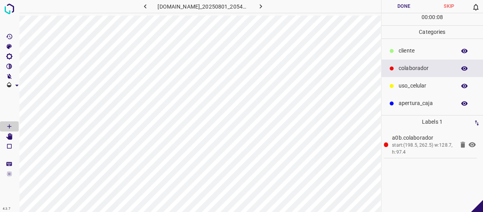
drag, startPoint x: 421, startPoint y: 51, endPoint x: 416, endPoint y: 51, distance: 4.7
click at [420, 51] on p "​​cliente" at bounding box center [425, 51] width 53 height 8
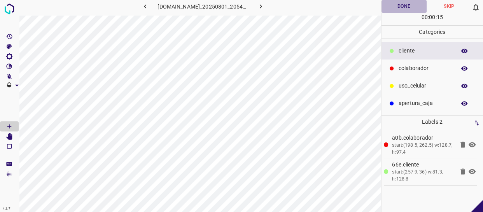
click at [409, 7] on button "Done" at bounding box center [404, 6] width 45 height 13
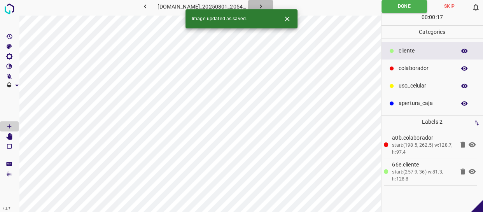
click at [265, 5] on icon "button" at bounding box center [261, 6] width 8 height 8
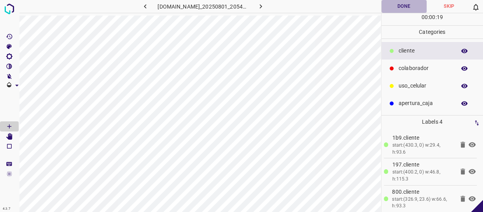
click at [414, 0] on button "Done" at bounding box center [404, 6] width 45 height 13
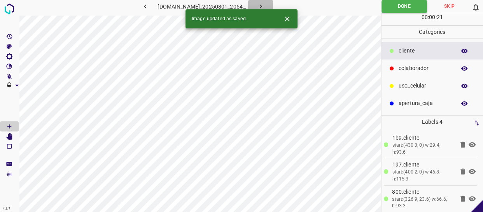
click at [262, 7] on icon "button" at bounding box center [261, 6] width 8 height 8
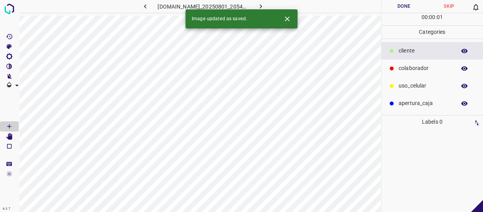
click at [406, 49] on p "​​cliente" at bounding box center [425, 51] width 53 height 8
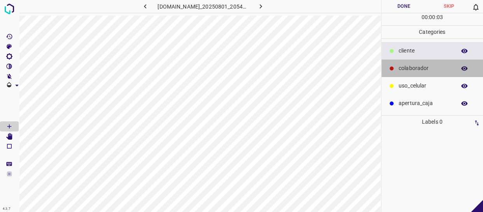
click at [443, 63] on div "colaborador" at bounding box center [433, 69] width 102 height 18
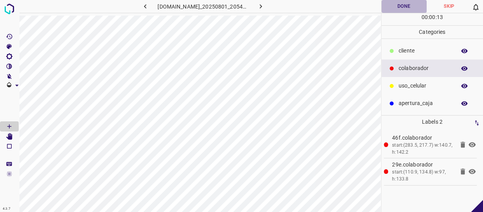
click at [414, 7] on button "Done" at bounding box center [404, 6] width 45 height 13
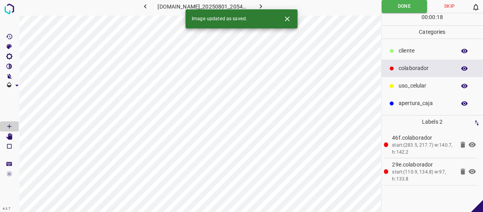
drag, startPoint x: 263, startPoint y: 6, endPoint x: 217, endPoint y: 0, distance: 47.1
click at [263, 6] on icon "button" at bounding box center [261, 6] width 8 height 8
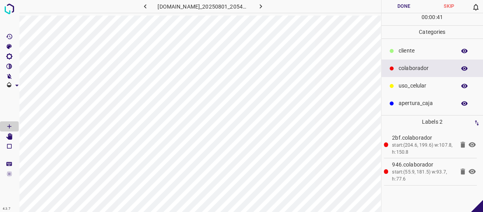
drag, startPoint x: 414, startPoint y: 51, endPoint x: 395, endPoint y: 54, distance: 19.1
click at [413, 52] on p "​​cliente" at bounding box center [425, 51] width 53 height 8
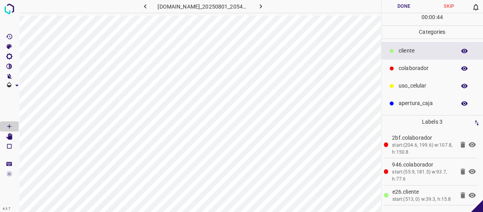
click at [407, 0] on button "Done" at bounding box center [404, 6] width 45 height 13
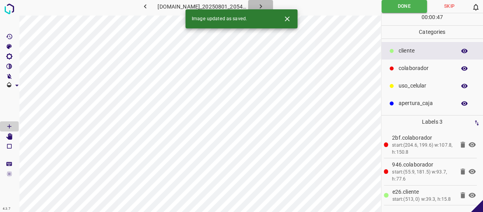
click at [259, 4] on button "button" at bounding box center [260, 6] width 25 height 13
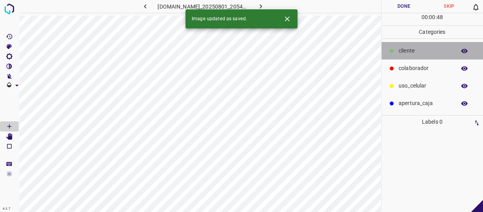
click at [418, 57] on div "​​cliente" at bounding box center [433, 51] width 102 height 18
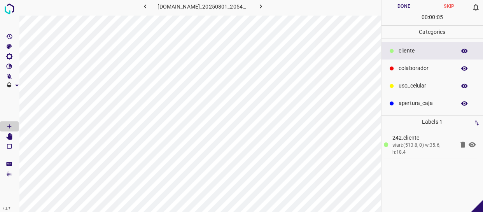
drag, startPoint x: 436, startPoint y: 65, endPoint x: 390, endPoint y: 70, distance: 45.9
click at [435, 65] on p "colaborador" at bounding box center [425, 68] width 53 height 8
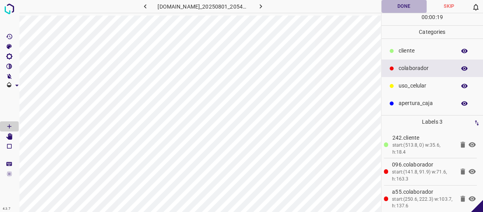
drag, startPoint x: 397, startPoint y: 9, endPoint x: 383, endPoint y: 16, distance: 15.0
click at [395, 9] on button "Done" at bounding box center [404, 6] width 45 height 13
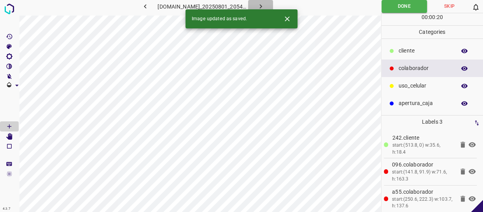
click at [270, 2] on button "button" at bounding box center [260, 6] width 25 height 13
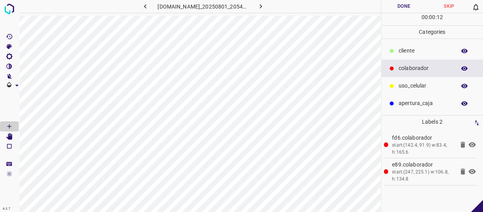
drag, startPoint x: 424, startPoint y: 39, endPoint x: 410, endPoint y: 56, distance: 22.4
click at [422, 40] on ul "​​cliente colaborador uso_celular apertura_caja" at bounding box center [433, 77] width 102 height 76
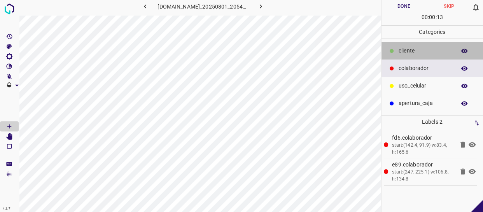
click at [419, 53] on p "​​cliente" at bounding box center [425, 51] width 53 height 8
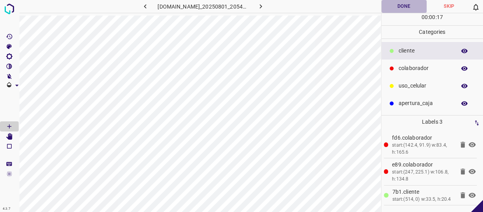
click at [405, 12] on button "Done" at bounding box center [404, 6] width 45 height 13
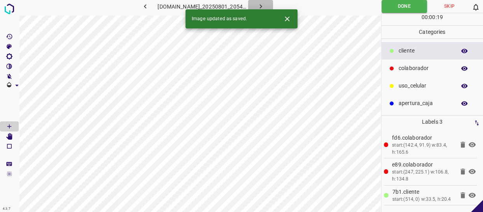
click at [265, 6] on icon "button" at bounding box center [261, 6] width 8 height 8
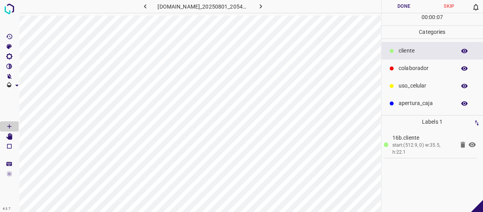
drag, startPoint x: 403, startPoint y: 66, endPoint x: 393, endPoint y: 67, distance: 10.2
click at [402, 66] on p "colaborador" at bounding box center [425, 68] width 53 height 8
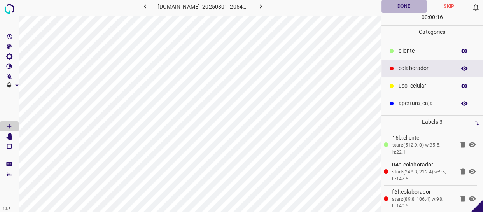
click at [415, 7] on button "Done" at bounding box center [404, 6] width 45 height 13
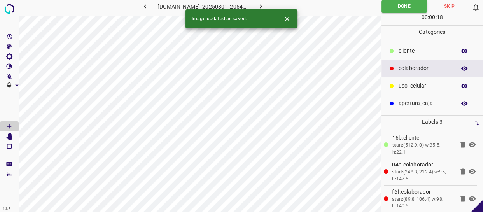
click at [265, 4] on icon "button" at bounding box center [261, 6] width 8 height 8
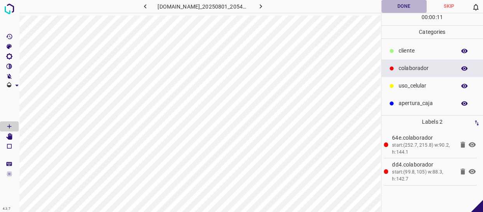
click at [401, 8] on button "Done" at bounding box center [404, 6] width 45 height 13
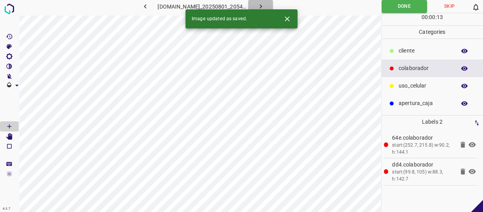
click at [265, 5] on icon "button" at bounding box center [261, 6] width 8 height 8
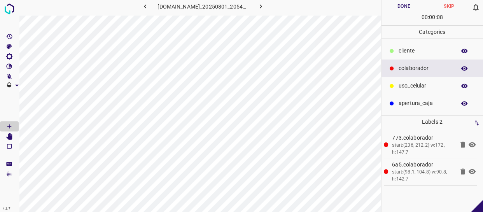
click at [413, 6] on button "Done" at bounding box center [404, 6] width 45 height 13
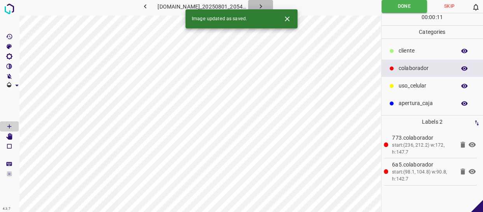
click at [257, 2] on button "button" at bounding box center [260, 6] width 25 height 13
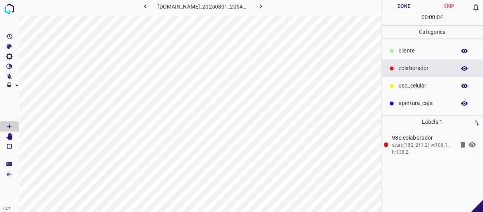
click at [411, 10] on button "Done" at bounding box center [404, 6] width 45 height 13
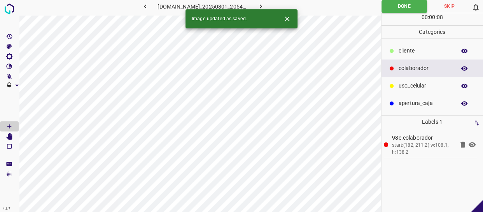
click at [262, 10] on div "Image updated as saved." at bounding box center [242, 18] width 112 height 19
click at [260, 10] on div "Image updated as saved." at bounding box center [242, 18] width 112 height 19
click at [262, 6] on button "button" at bounding box center [260, 6] width 25 height 13
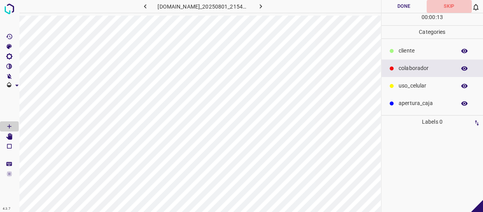
click at [448, 4] on button "Skip" at bounding box center [449, 6] width 45 height 13
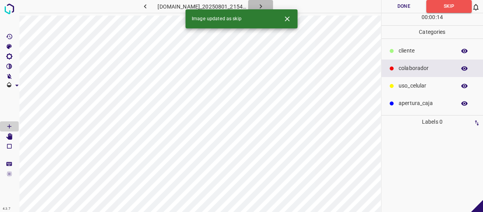
click at [264, 4] on icon "button" at bounding box center [261, 6] width 8 height 8
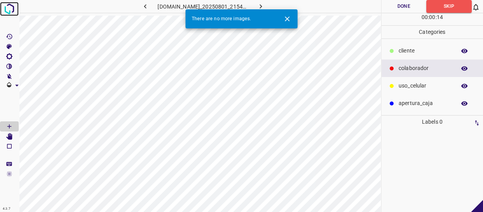
click at [10, 10] on img at bounding box center [9, 9] width 14 height 14
